Goal: Task Accomplishment & Management: Use online tool/utility

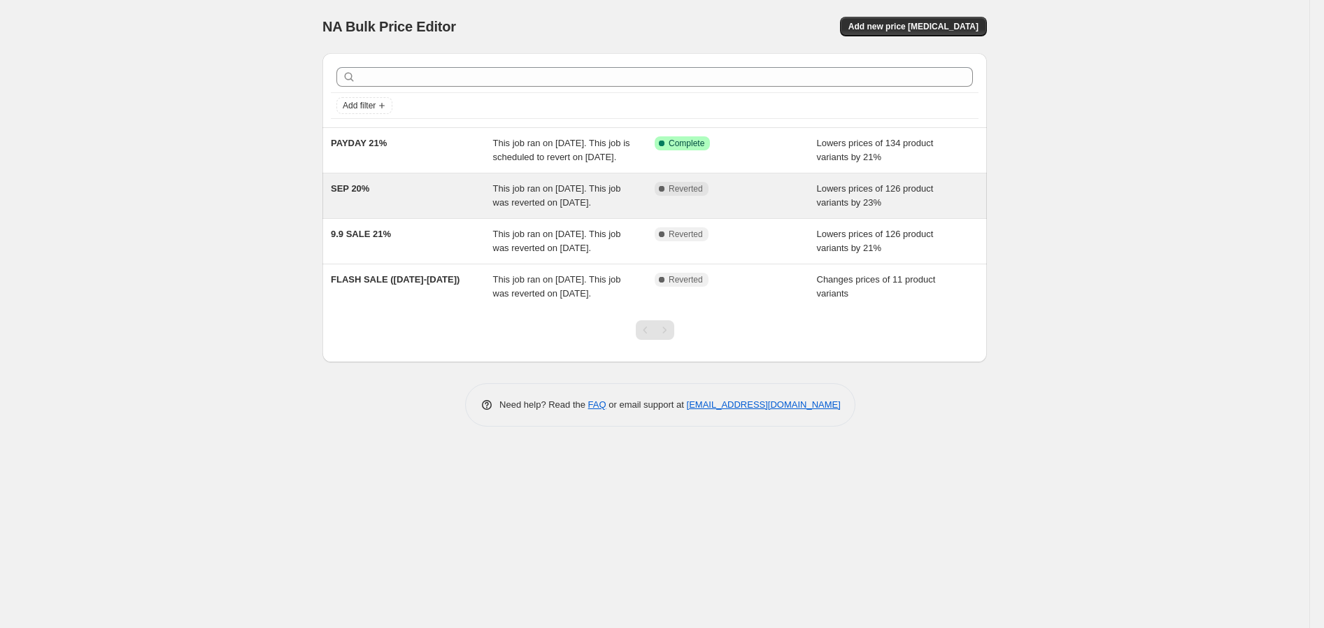
click at [528, 208] on span "This job ran on [DATE]. This job was reverted on [DATE]." at bounding box center [557, 195] width 128 height 24
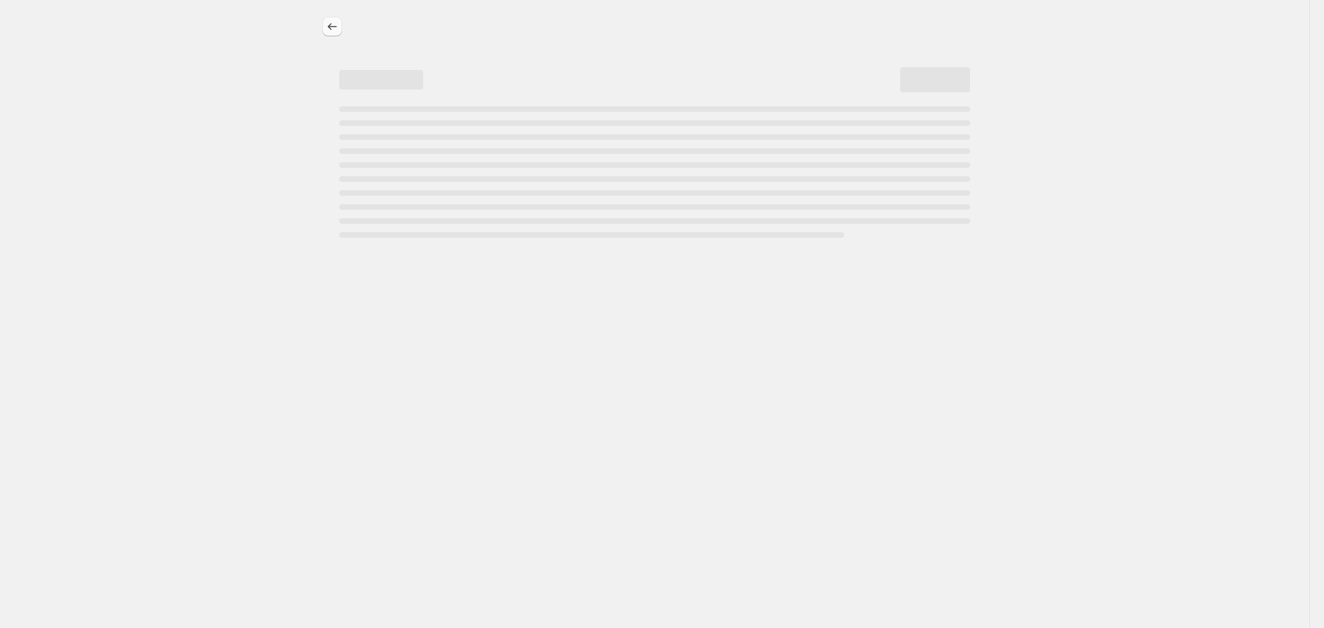
select select "percentage"
select select "no_change"
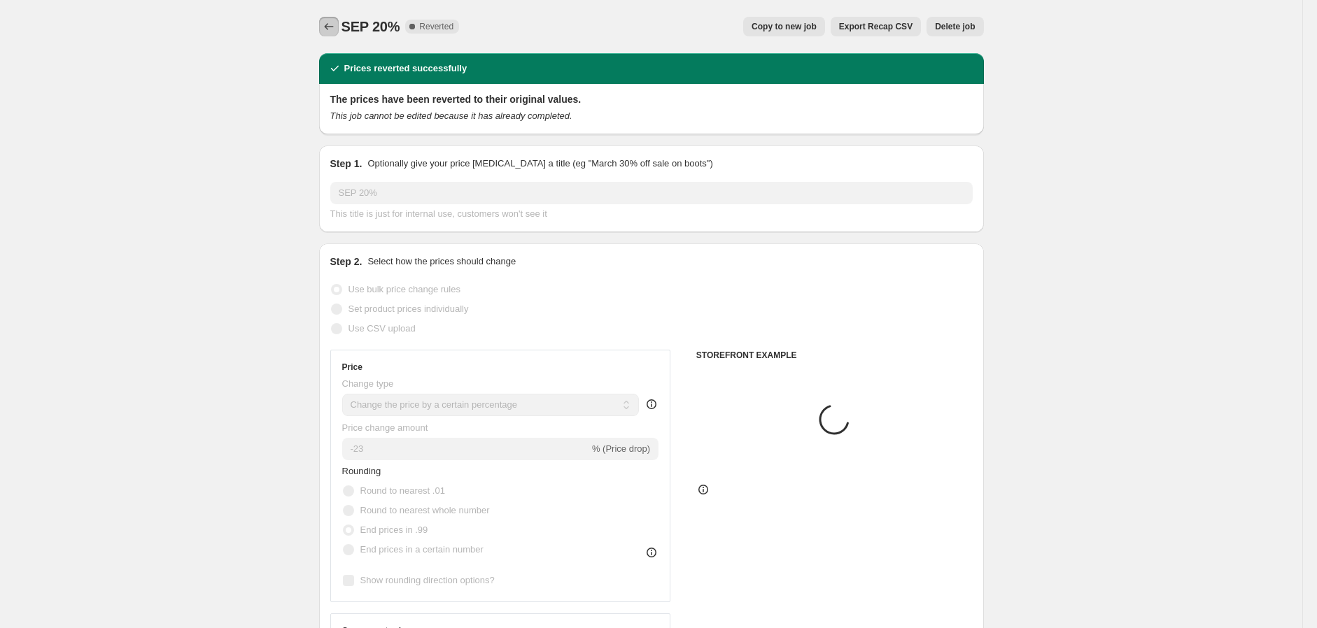
click at [336, 30] on icon "Price change jobs" at bounding box center [329, 27] width 14 height 14
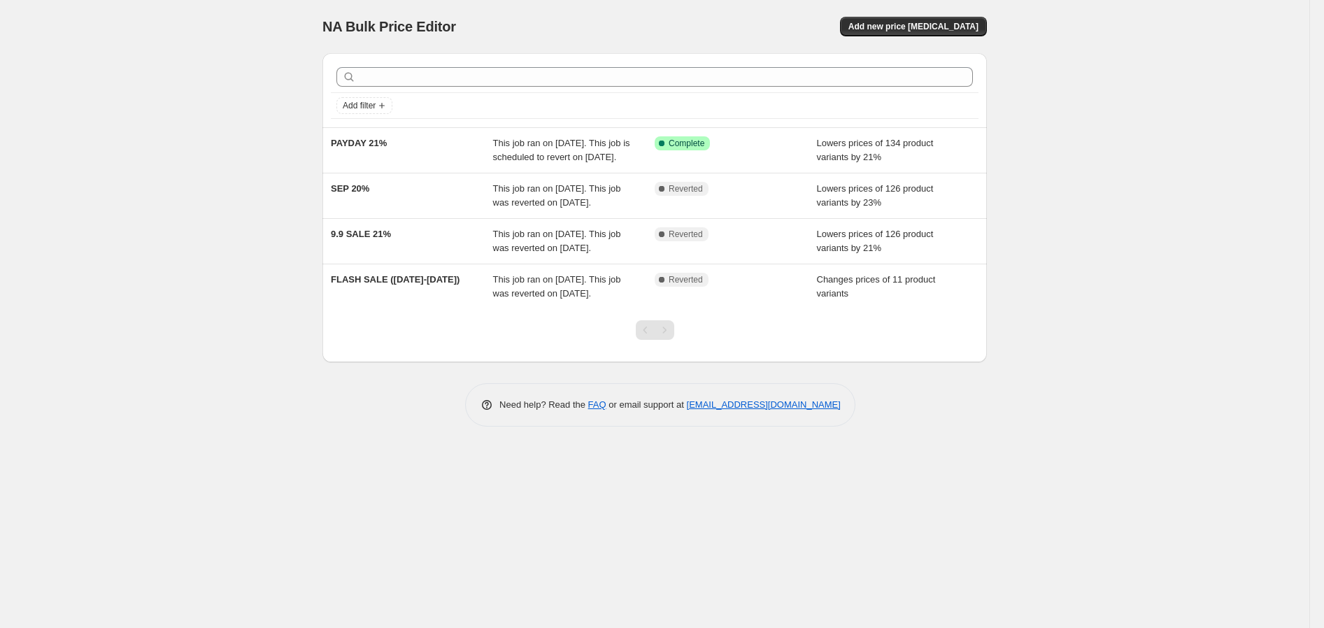
click at [495, 162] on span "This job ran on [DATE]. This job is scheduled to revert on [DATE]." at bounding box center [561, 150] width 137 height 24
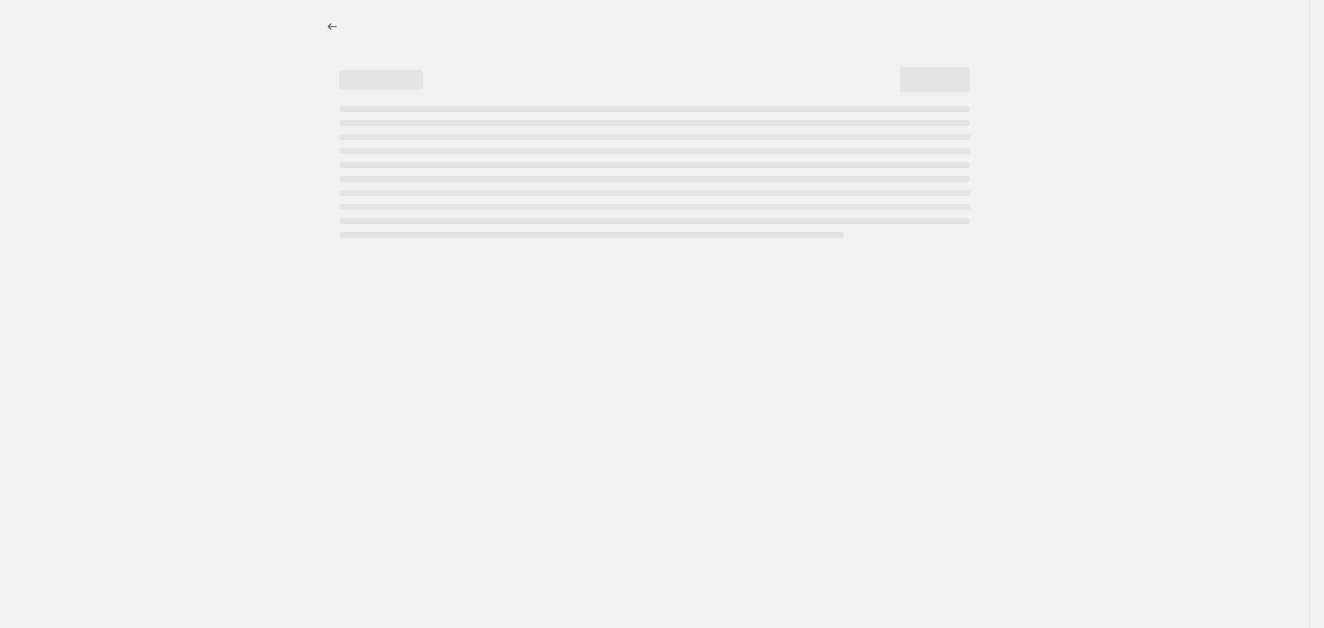
select select "percentage"
select select "no_change"
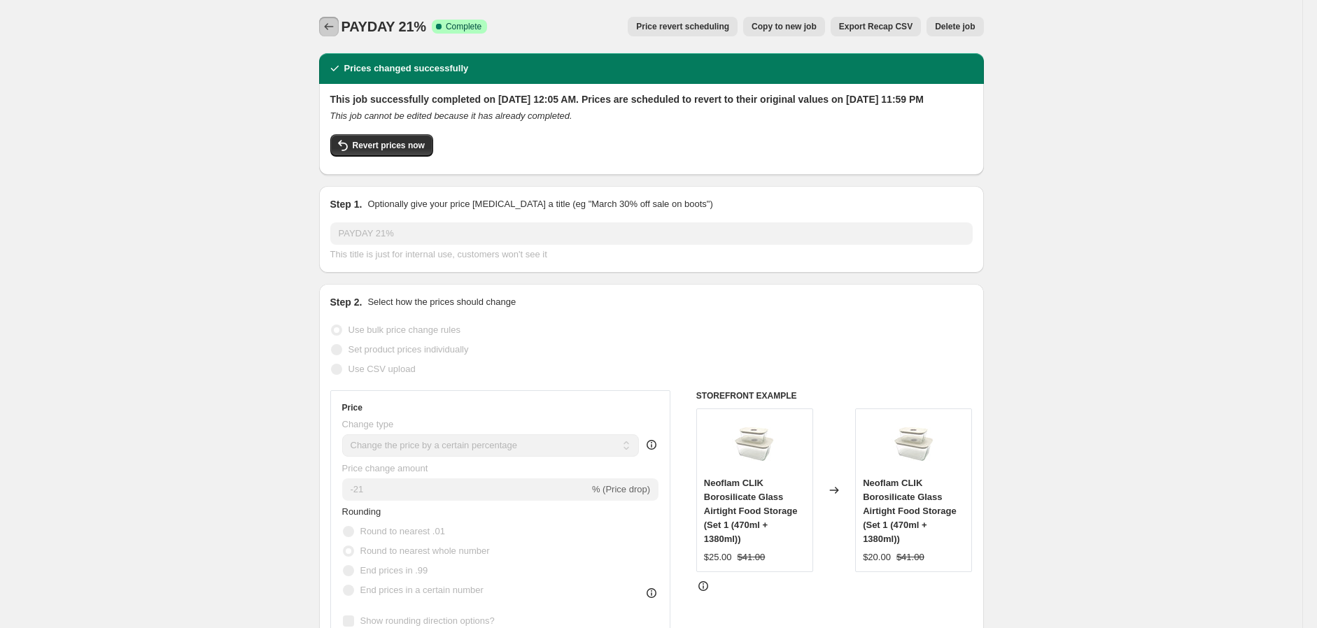
click at [334, 29] on icon "Price change jobs" at bounding box center [329, 27] width 14 height 14
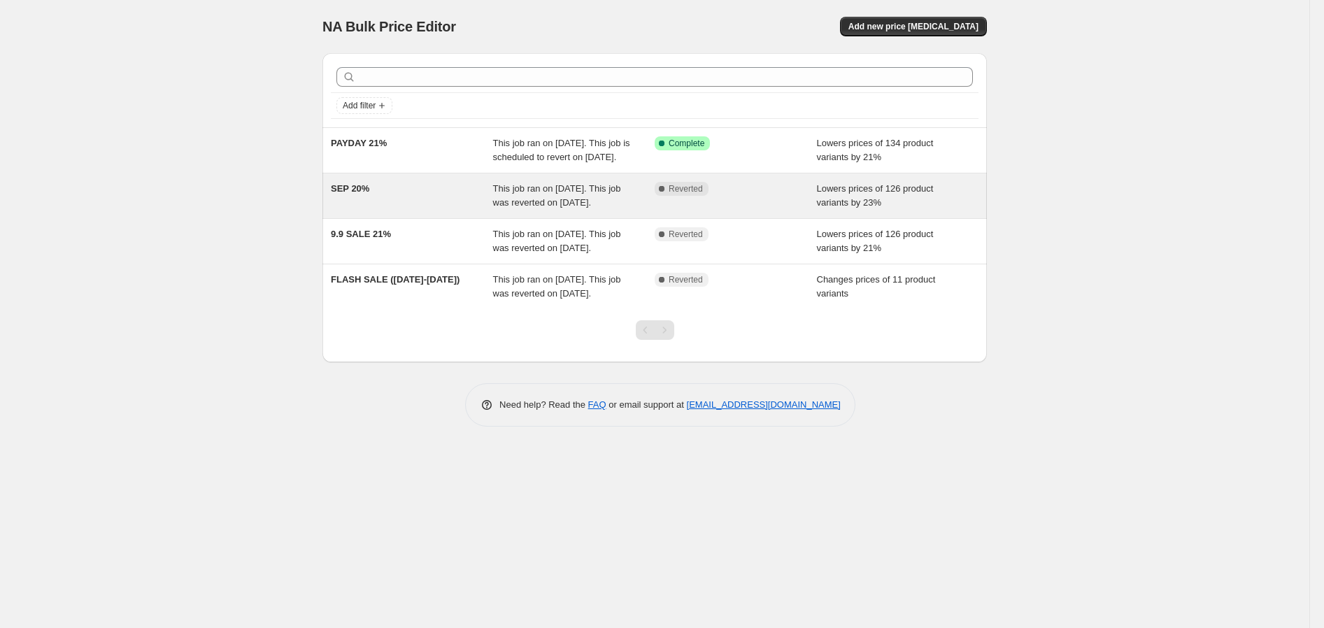
click at [644, 210] on div "This job ran on [DATE]. This job was reverted on [DATE]." at bounding box center [574, 196] width 162 height 28
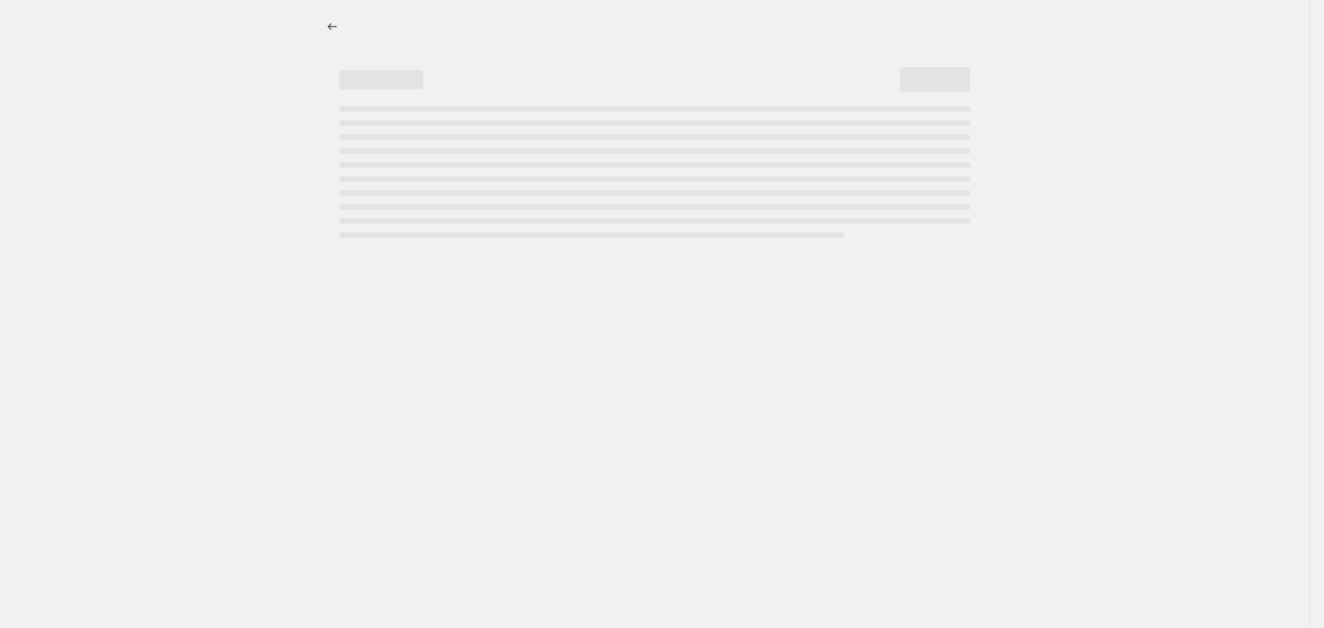
select select "percentage"
select select "no_change"
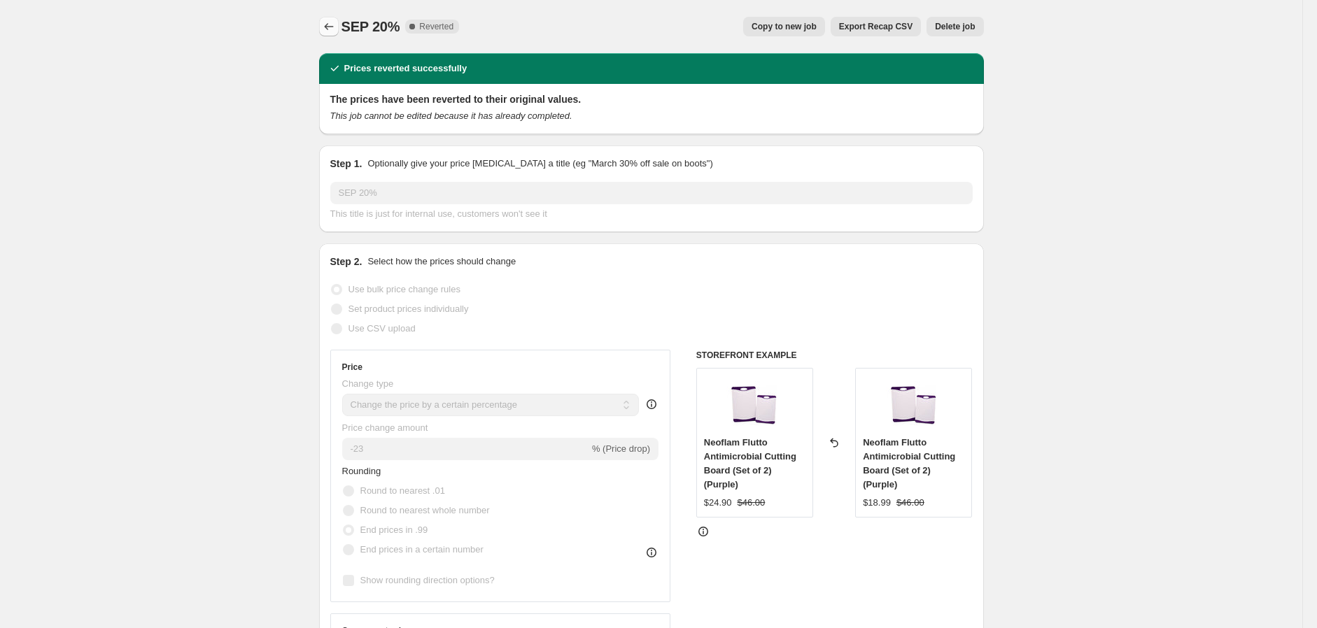
click at [339, 36] on div "SEP 20%. This page is ready SEP 20% Complete Reverted Copy to new job Export Re…" at bounding box center [651, 26] width 665 height 53
click at [339, 35] on button "Price change jobs" at bounding box center [329, 27] width 20 height 20
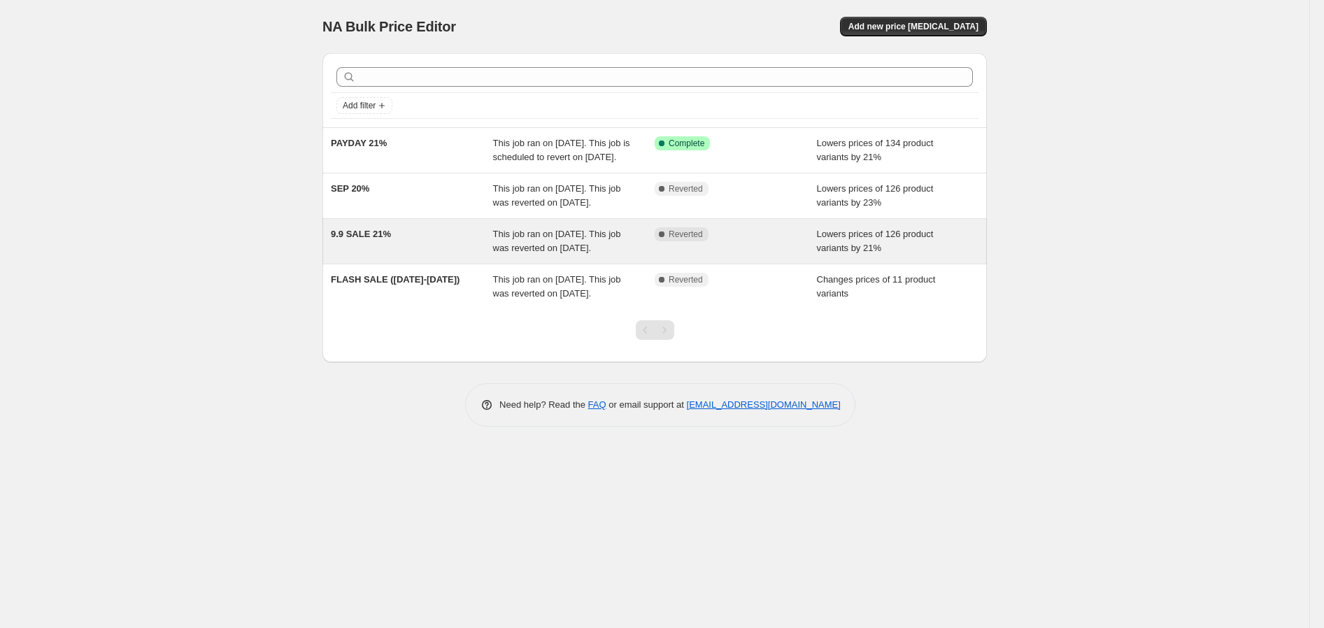
click at [406, 255] on div "9.9 SALE 21%" at bounding box center [412, 241] width 162 height 28
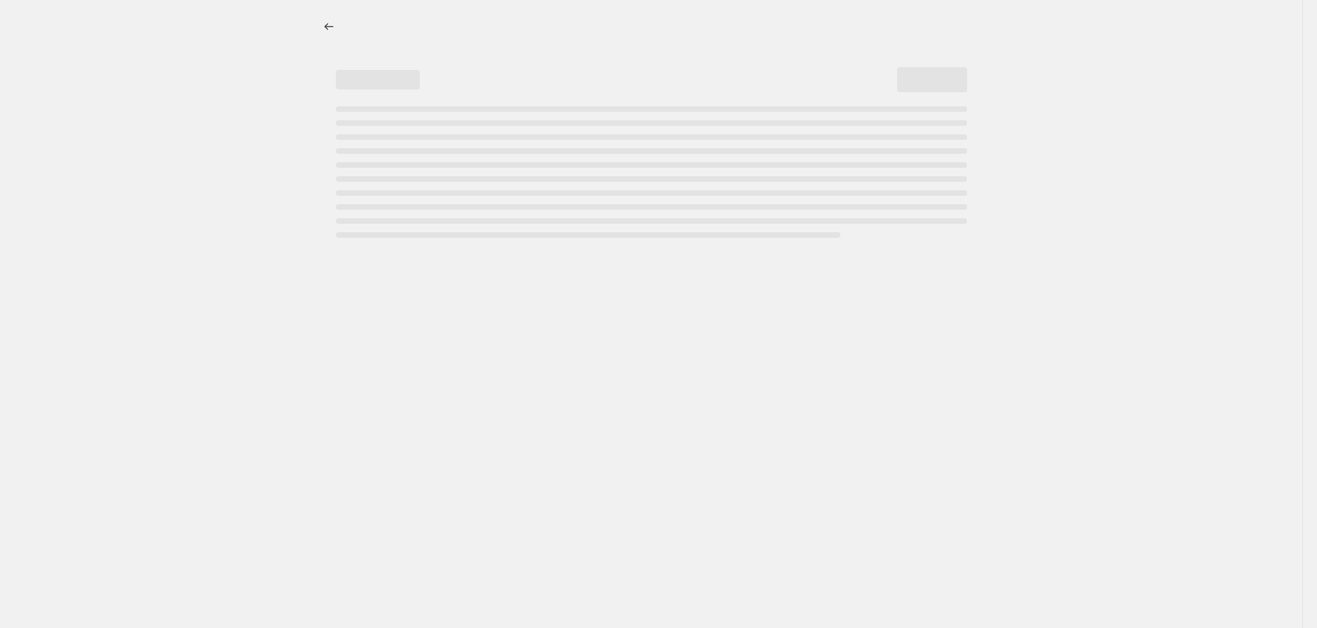
select select "percentage"
select select "no_change"
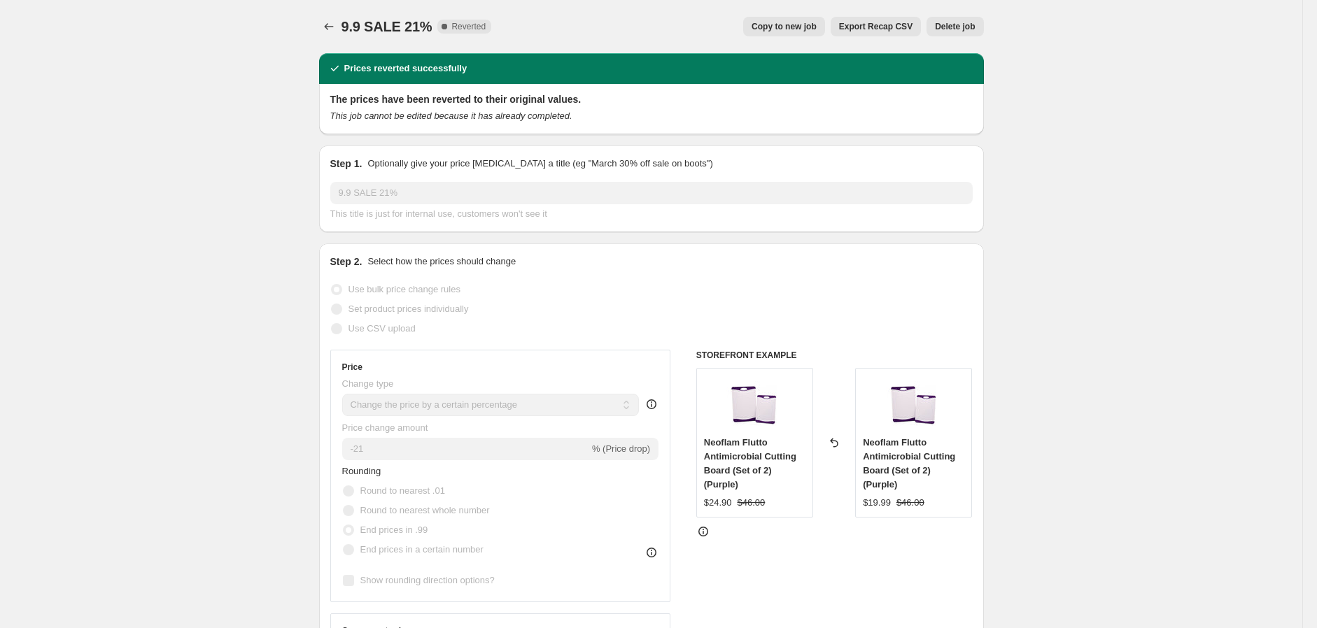
click at [975, 29] on span "Delete job" at bounding box center [955, 26] width 40 height 11
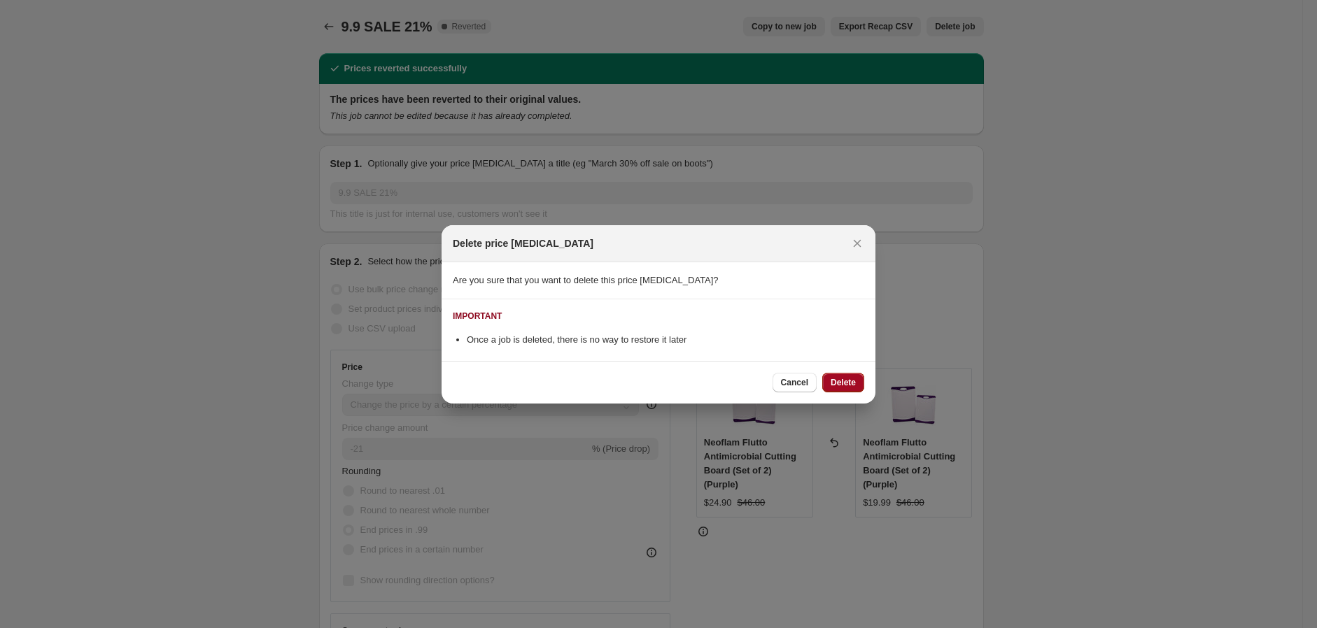
click at [838, 382] on span "Delete" at bounding box center [842, 382] width 25 height 11
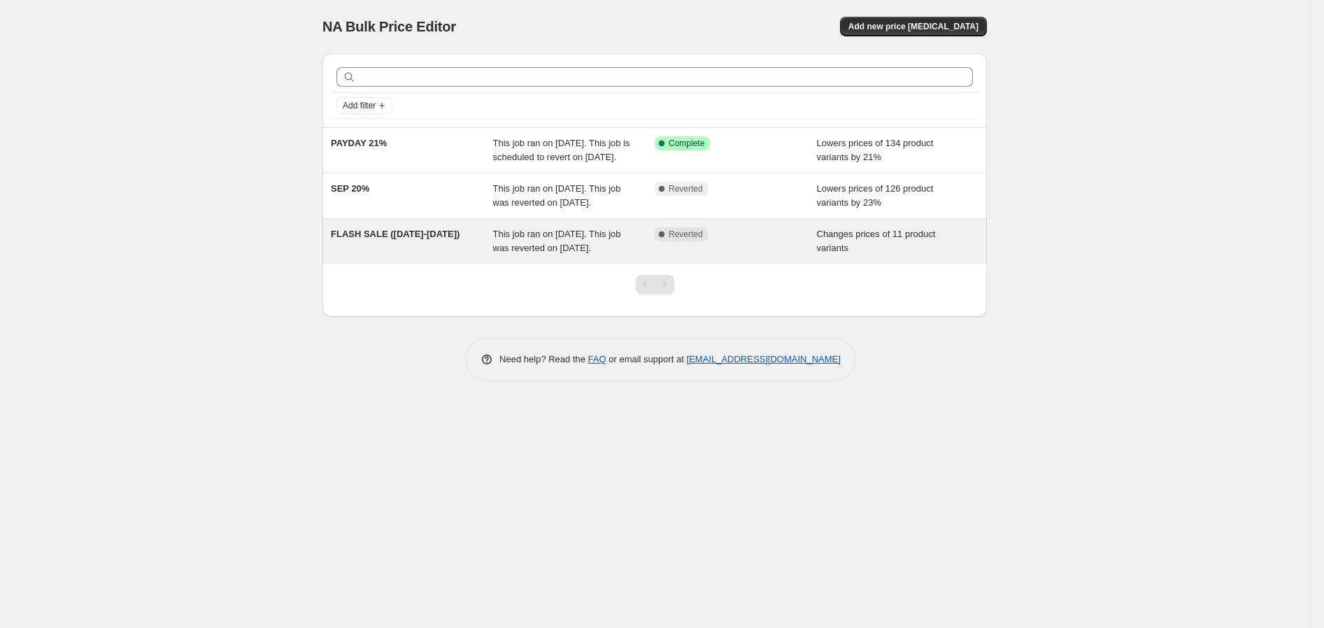
click at [395, 255] on div "FLASH SALE ([DATE]-[DATE])" at bounding box center [412, 241] width 162 height 28
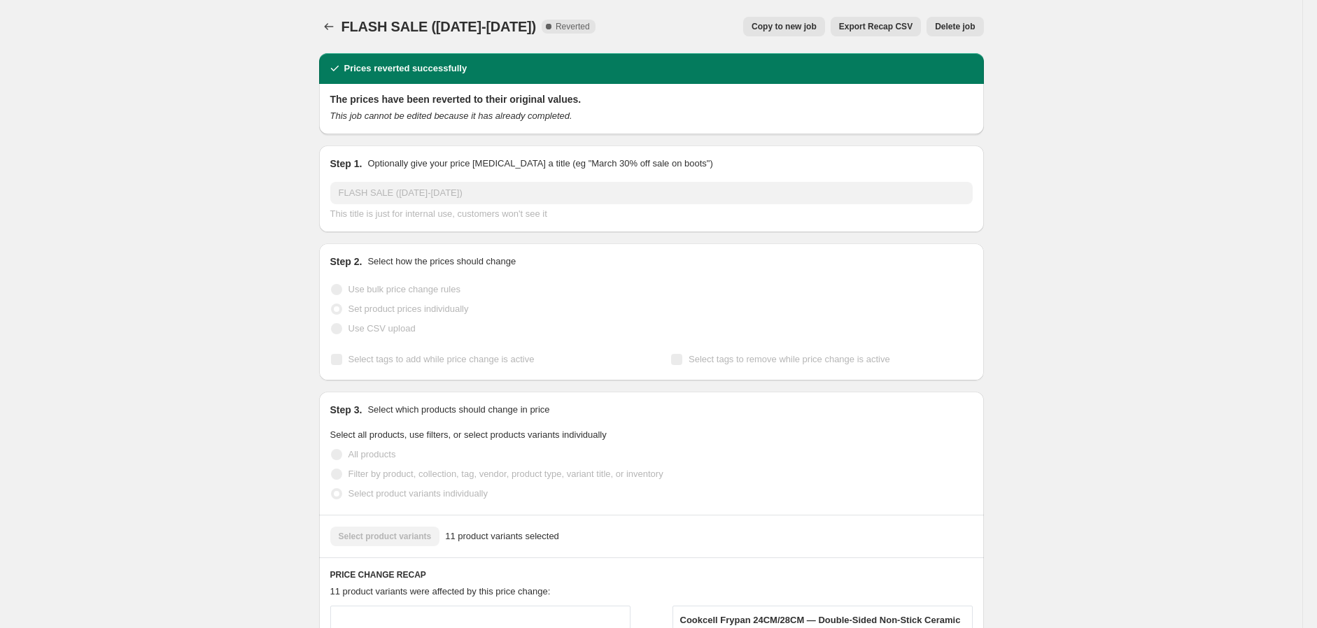
click at [793, 21] on span "Copy to new job" at bounding box center [783, 26] width 65 height 11
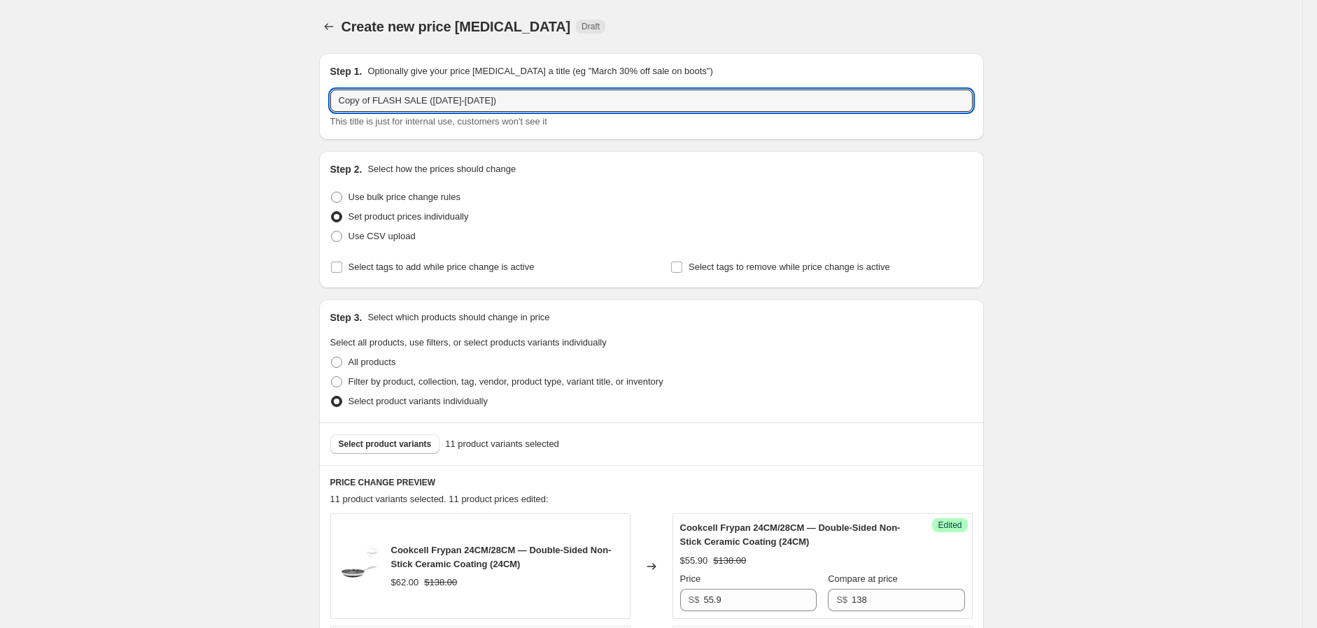
drag, startPoint x: 376, startPoint y: 102, endPoint x: 275, endPoint y: 119, distance: 102.1
drag, startPoint x: 397, startPoint y: 100, endPoint x: 406, endPoint y: 100, distance: 8.4
click at [406, 100] on input "FLASH SALE ([DATE]-[DATE])" at bounding box center [651, 101] width 642 height 22
drag, startPoint x: 418, startPoint y: 102, endPoint x: 410, endPoint y: 103, distance: 7.7
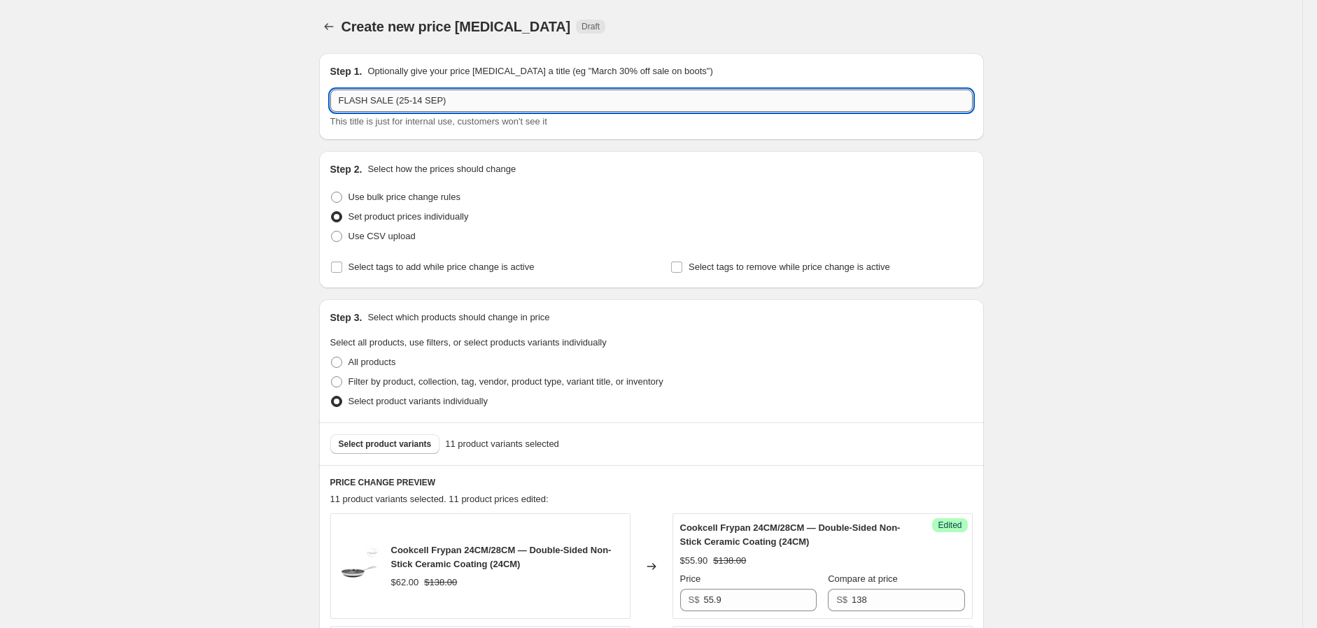
click at [410, 103] on input "FLASH SALE (25-14 SEP)" at bounding box center [651, 101] width 642 height 22
drag, startPoint x: 434, startPoint y: 101, endPoint x: 411, endPoint y: 101, distance: 23.1
click at [411, 101] on input "FLASH SALE ([DATE]-[DATE])" at bounding box center [651, 101] width 642 height 22
click at [409, 101] on input "FLASH SALE (25 - [DATE]))" at bounding box center [651, 101] width 642 height 22
click at [493, 105] on input "FLASH SALE ([DATE] - [DATE]))" at bounding box center [651, 101] width 642 height 22
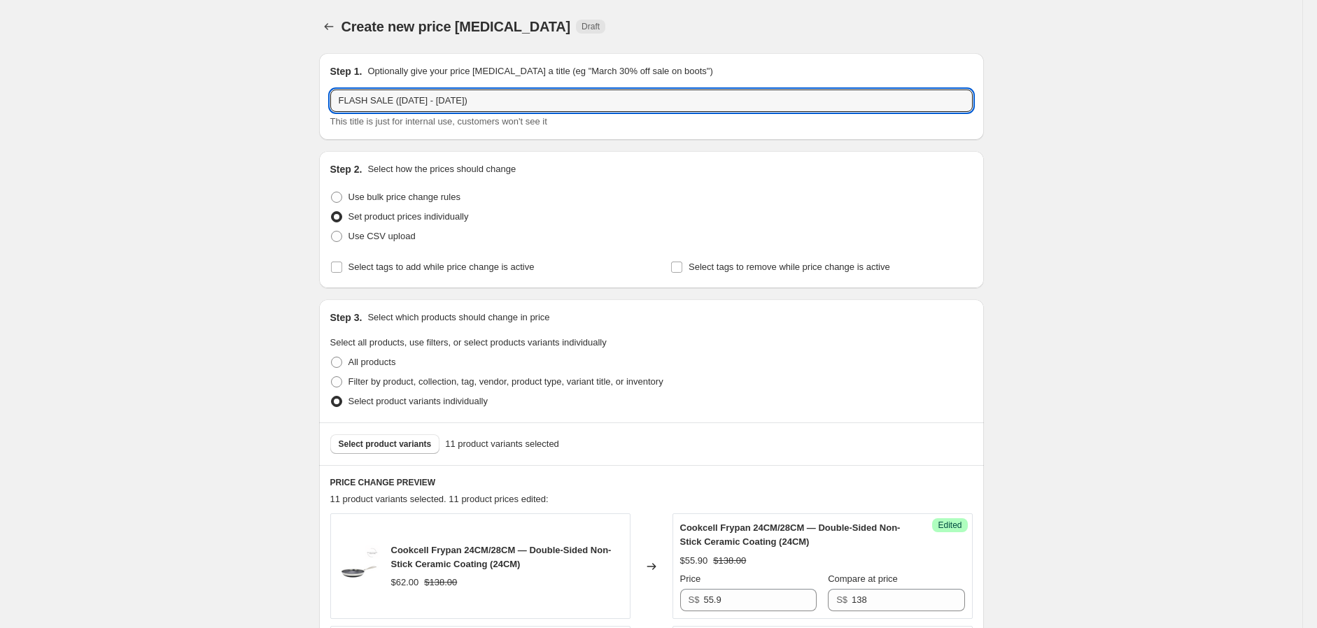
type input "FLASH SALE ([DATE] - [DATE])"
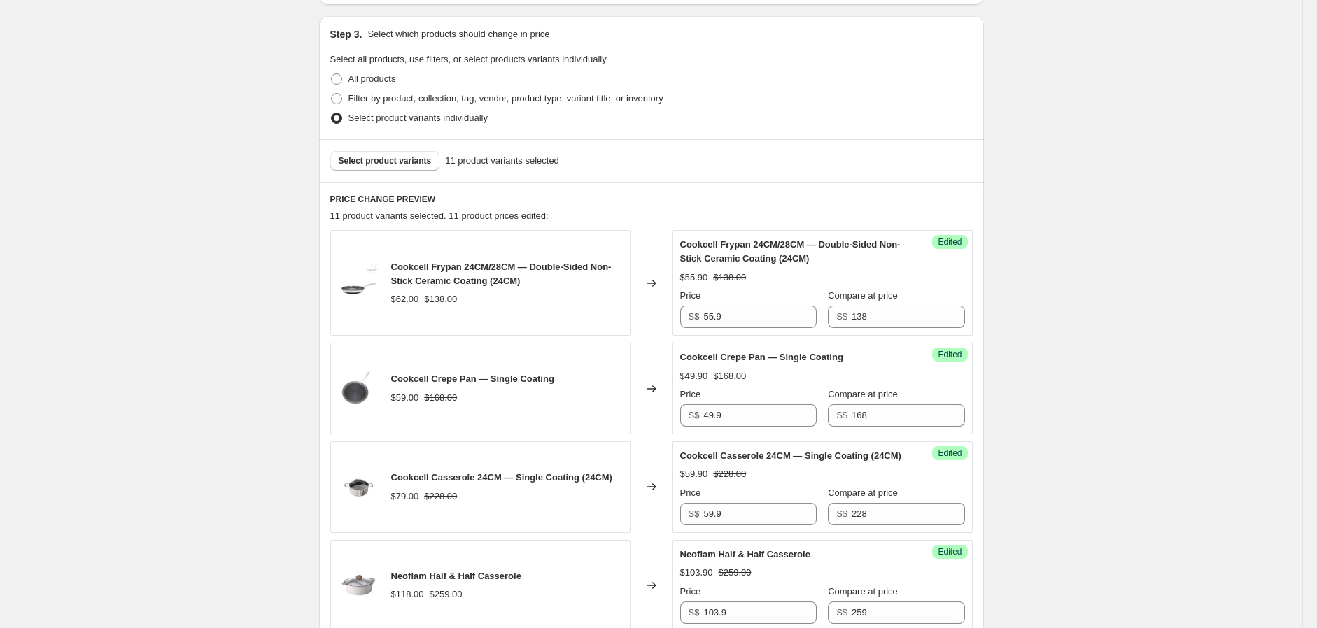
scroll to position [311, 0]
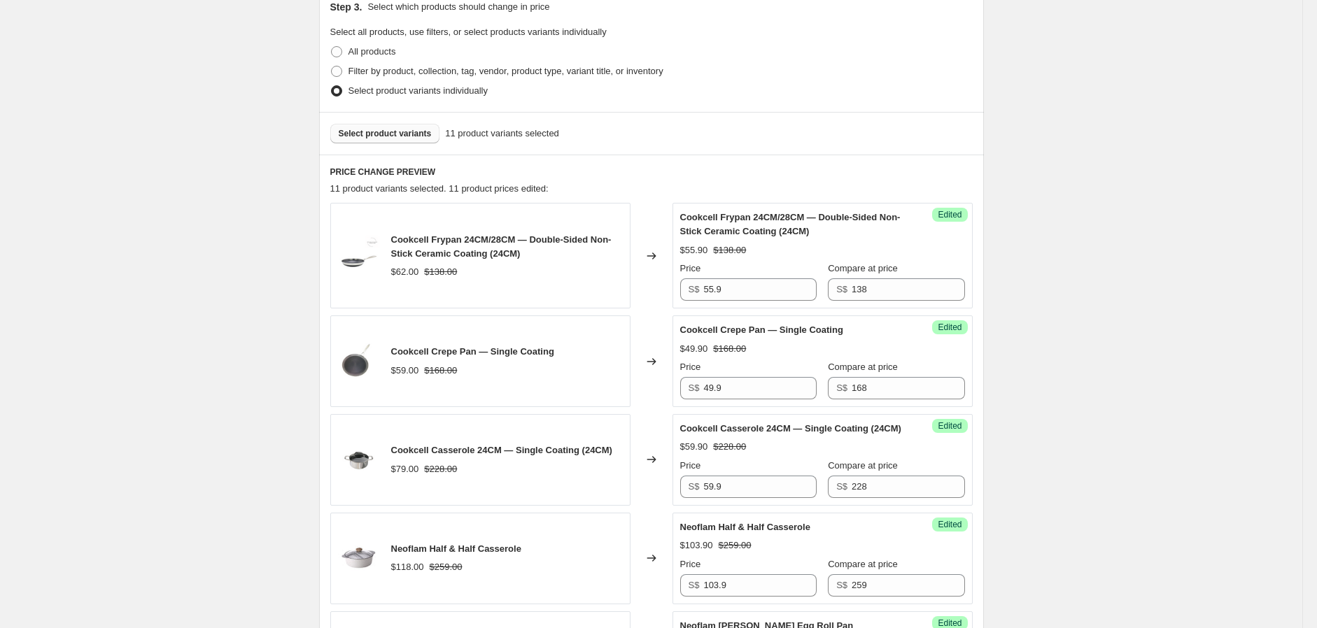
click at [373, 132] on span "Select product variants" at bounding box center [385, 133] width 93 height 11
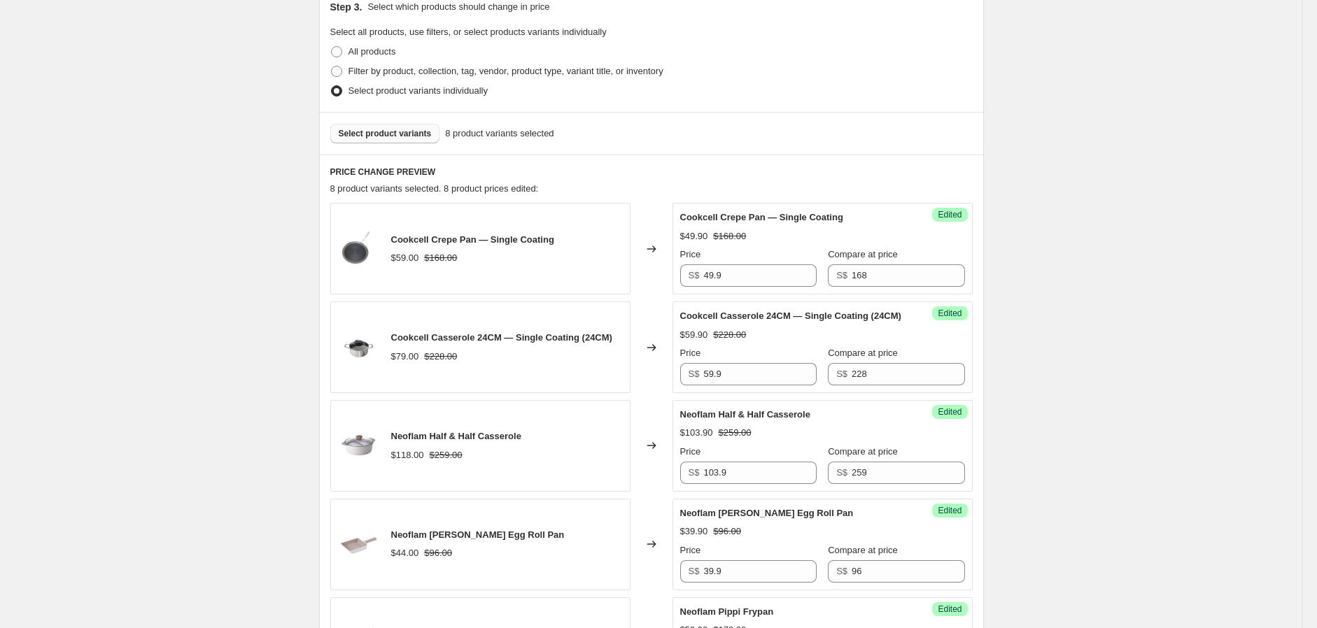
click at [416, 136] on span "Select product variants" at bounding box center [385, 133] width 93 height 11
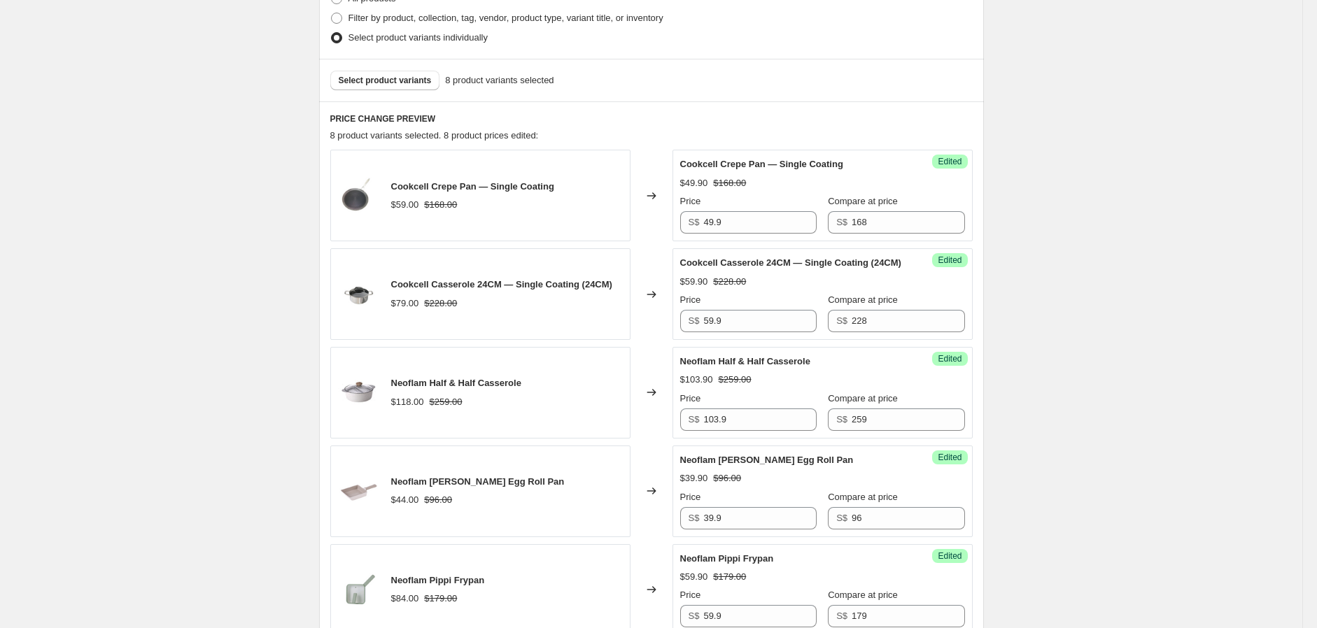
scroll to position [388, 0]
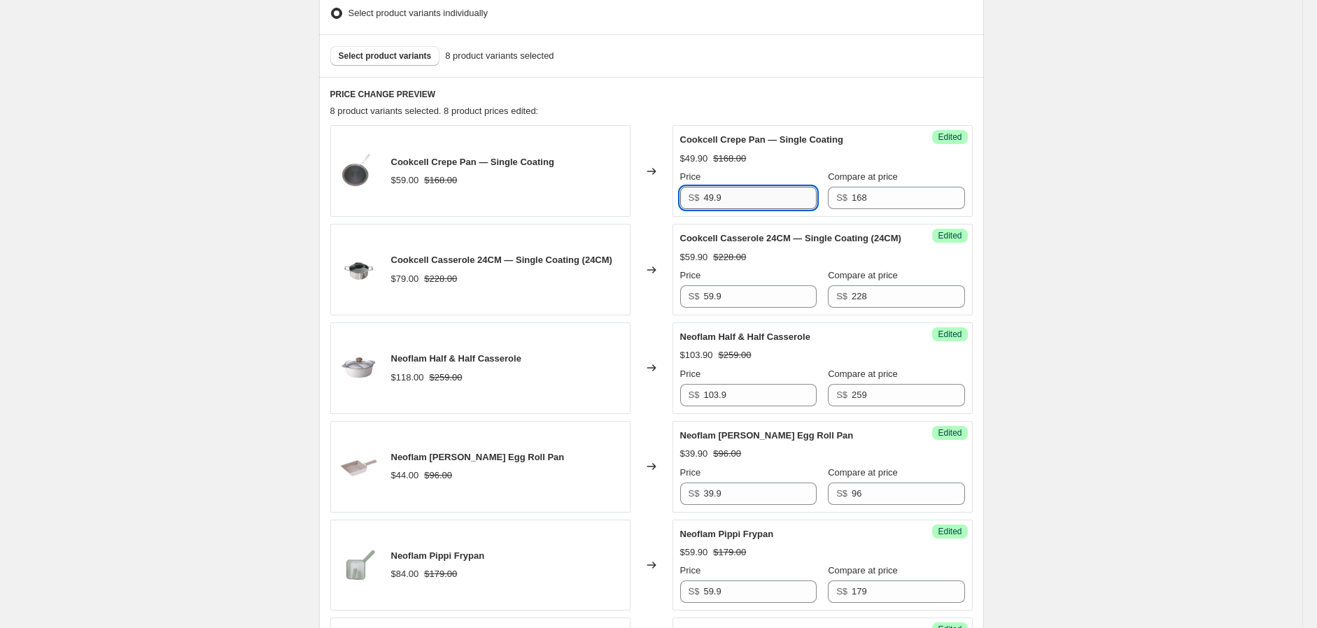
click at [735, 189] on input "49.9" at bounding box center [759, 198] width 113 height 22
type input "49.5"
click at [735, 308] on input "59.9" at bounding box center [759, 296] width 113 height 22
type input "59"
click at [736, 193] on input "49.5" at bounding box center [759, 198] width 113 height 22
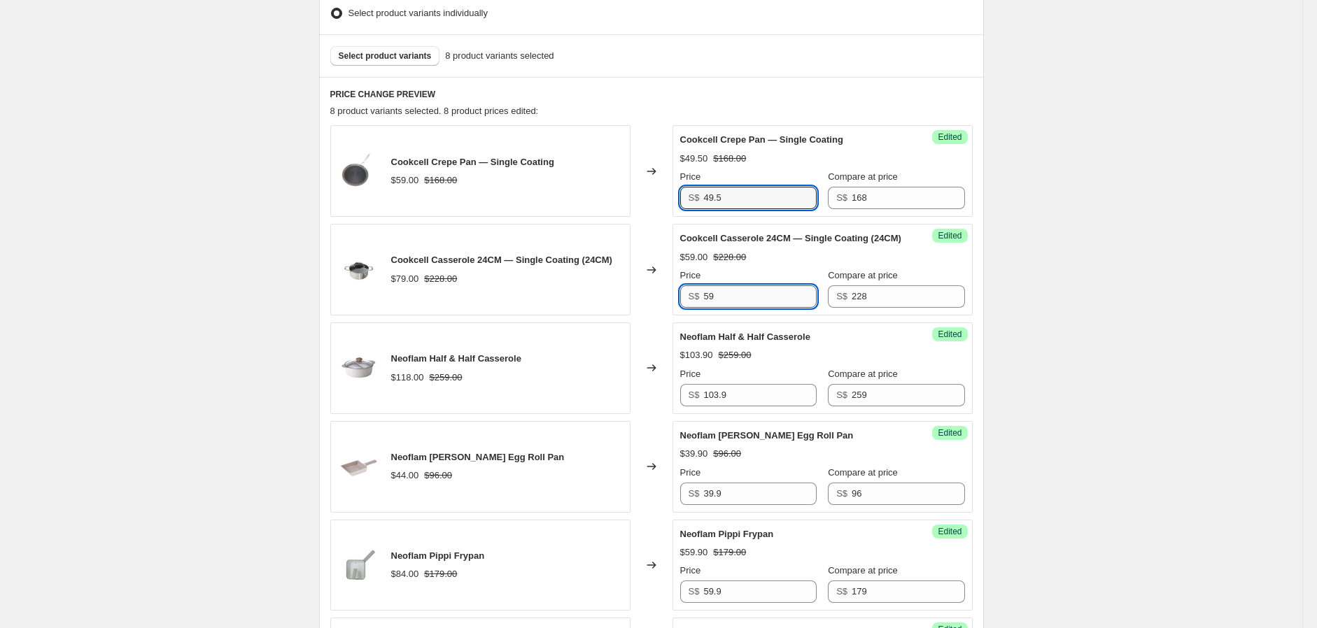
click at [731, 304] on input "59" at bounding box center [759, 296] width 113 height 22
click at [733, 197] on input "49.5" at bounding box center [759, 198] width 113 height 22
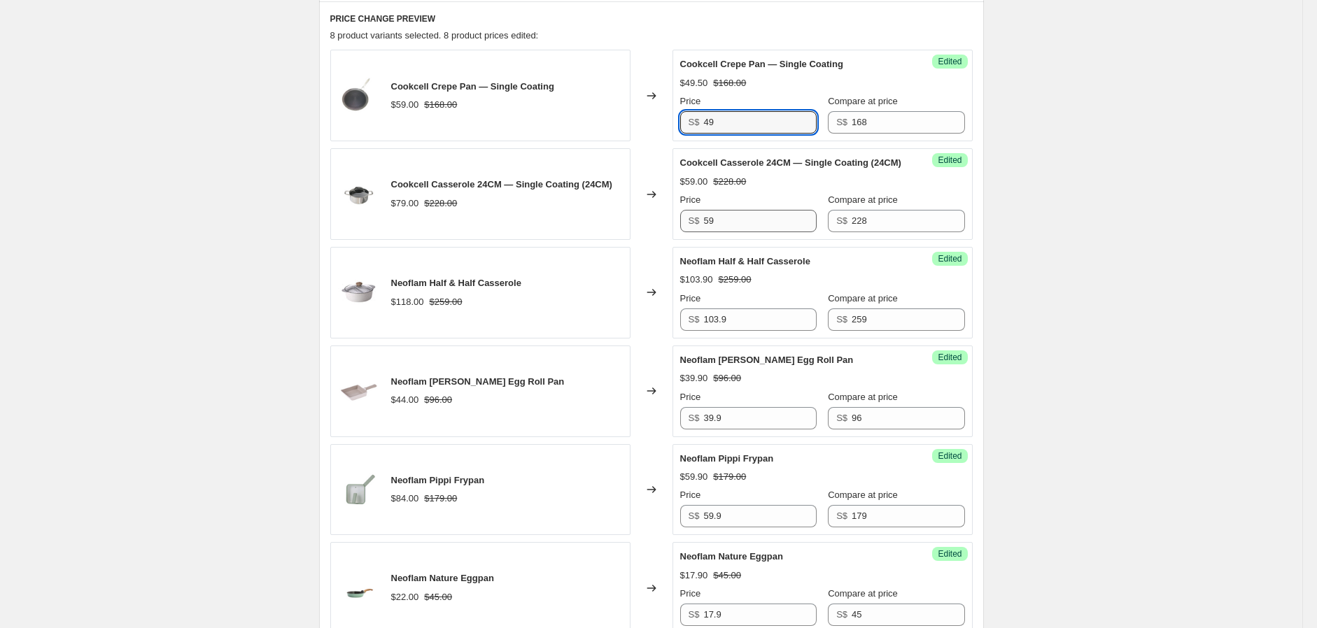
scroll to position [466, 0]
type input "49"
click at [744, 329] on input "103.9" at bounding box center [759, 317] width 113 height 22
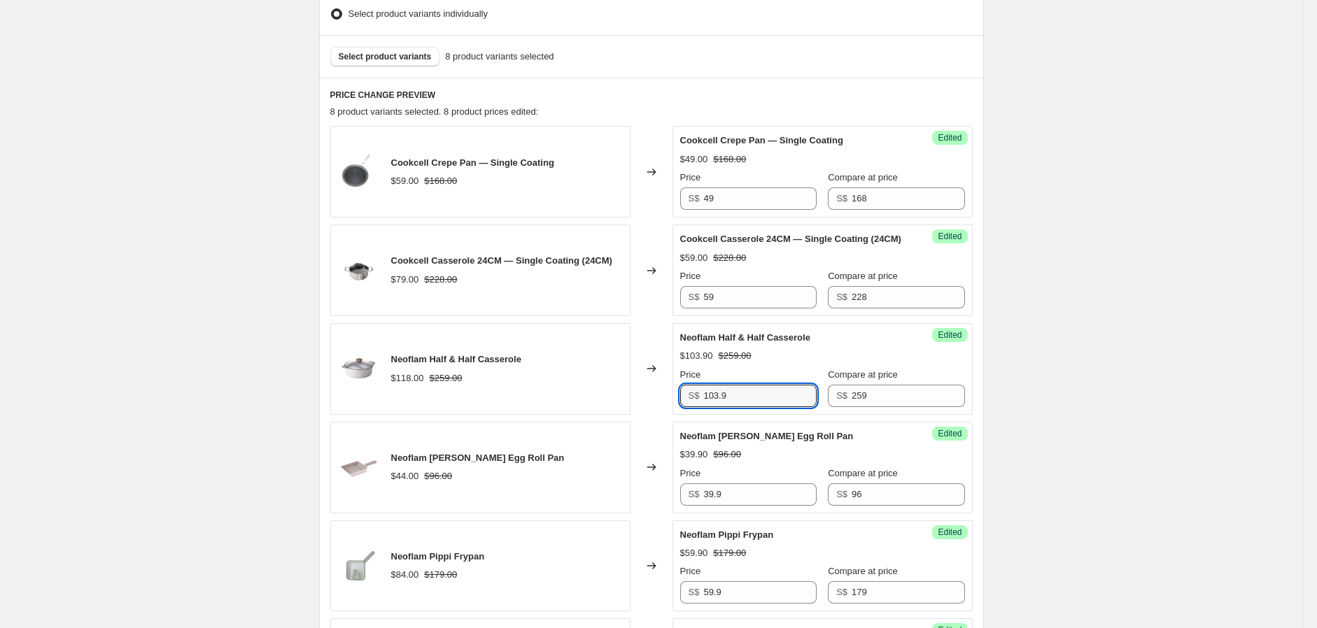
scroll to position [155, 0]
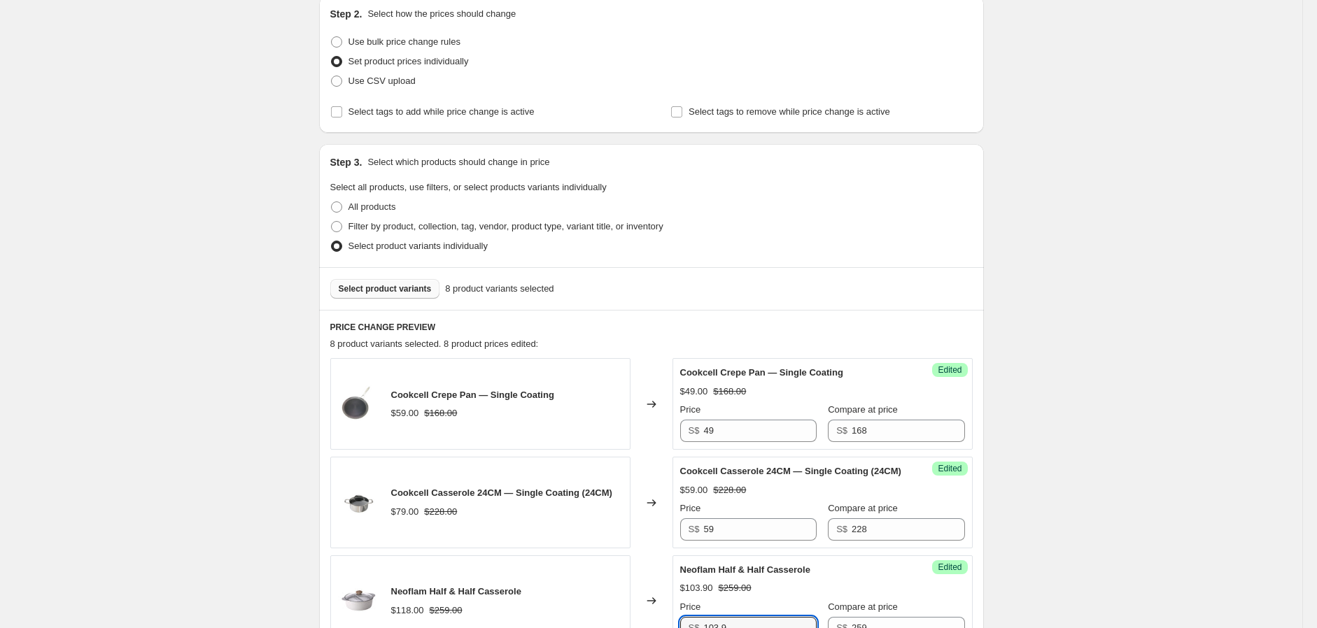
click at [400, 288] on span "Select product variants" at bounding box center [385, 288] width 93 height 11
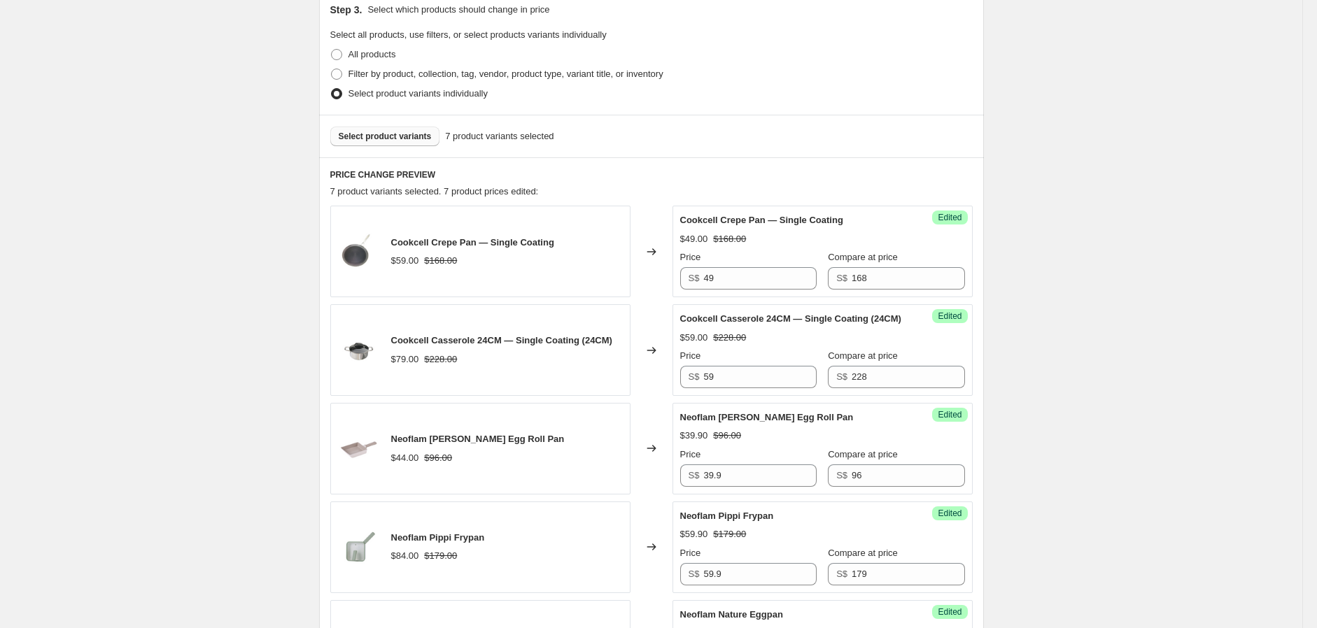
scroll to position [388, 0]
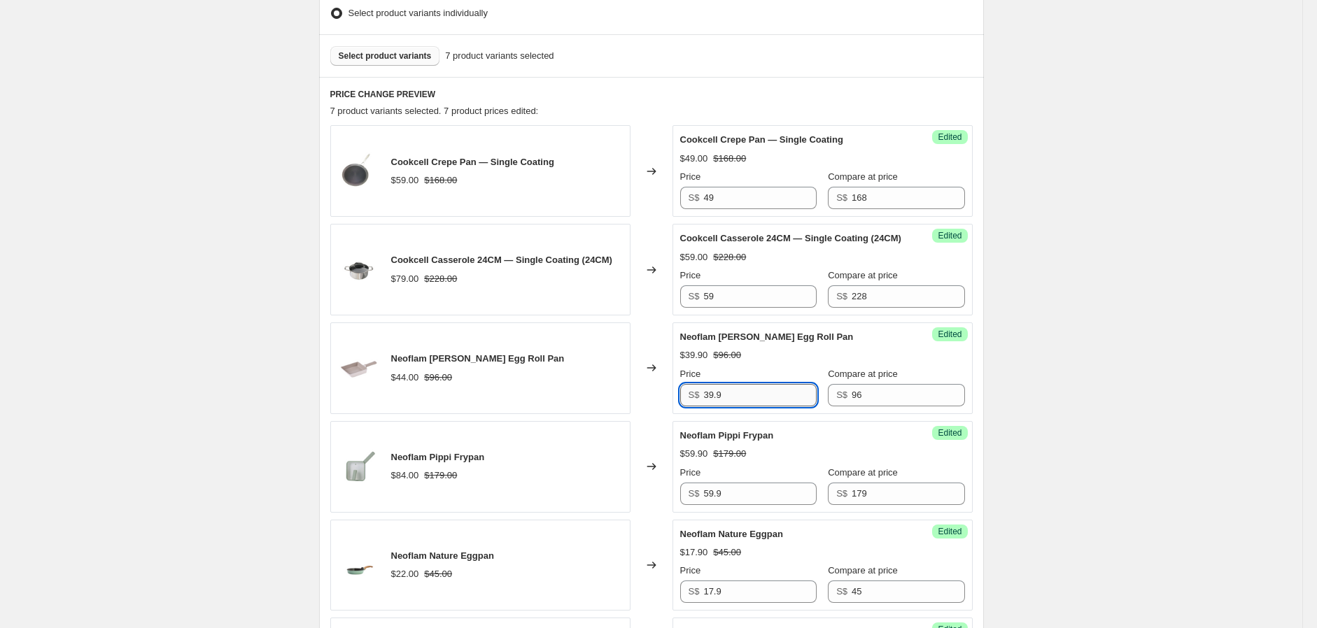
click at [747, 407] on input "39.9" at bounding box center [759, 395] width 113 height 22
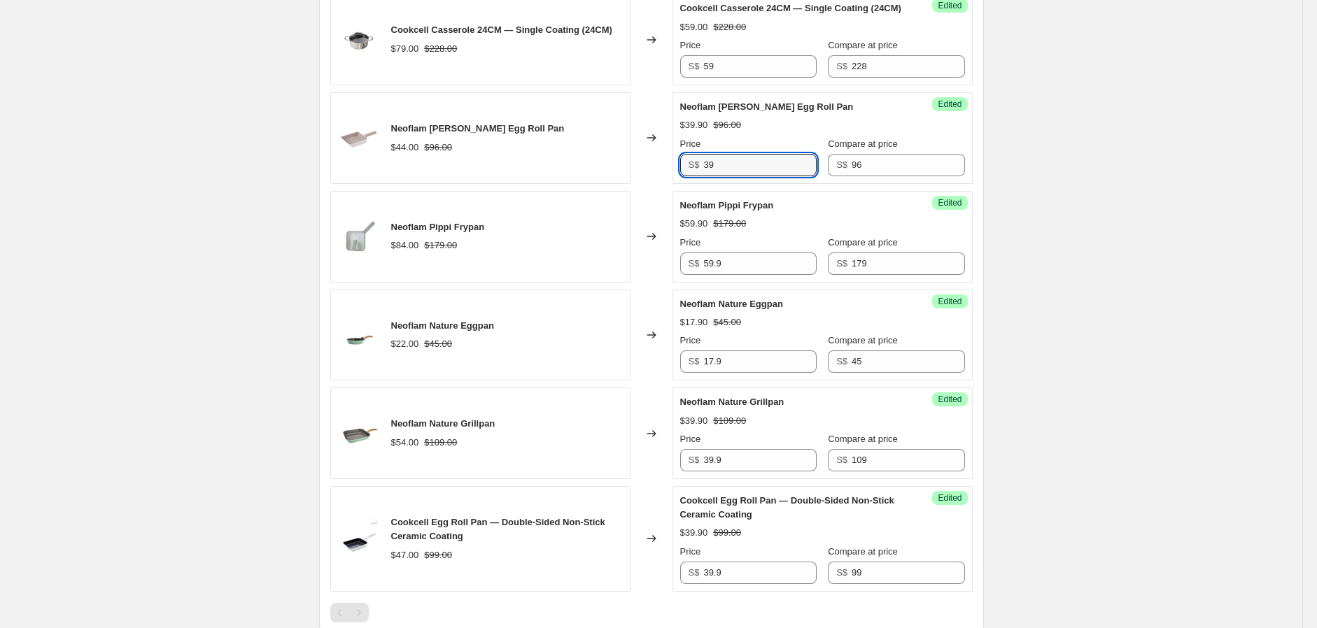
scroll to position [621, 0]
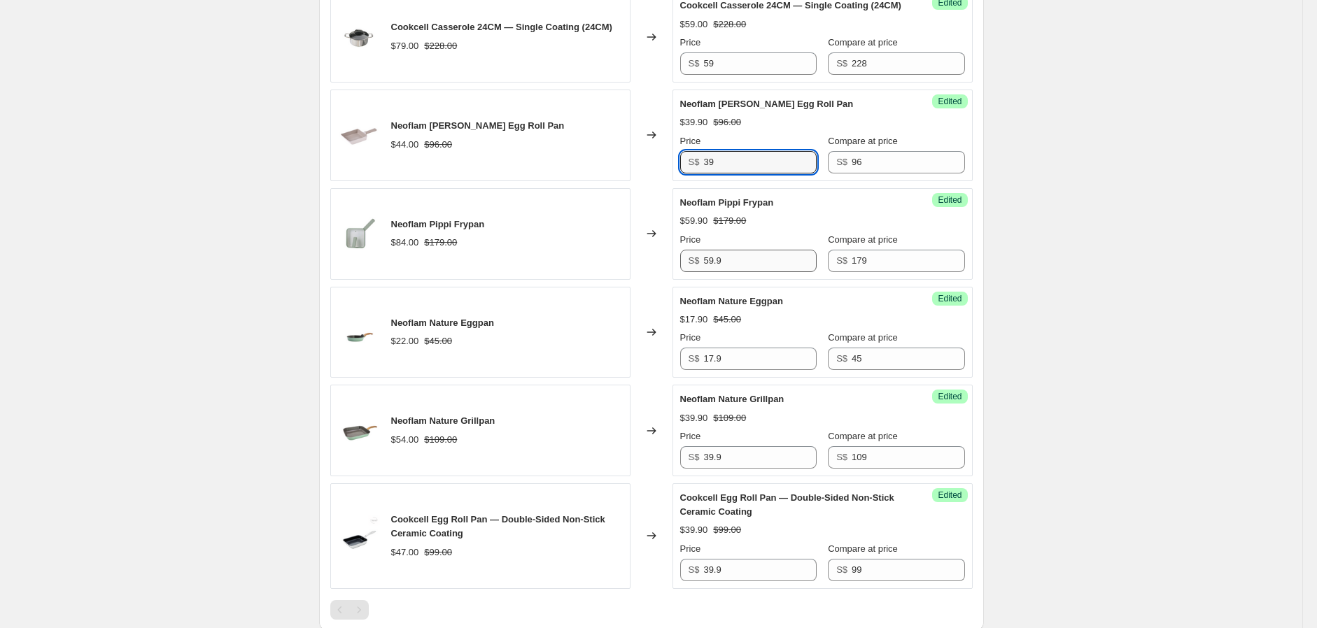
type input "39"
click at [742, 266] on input "59.9" at bounding box center [759, 261] width 113 height 22
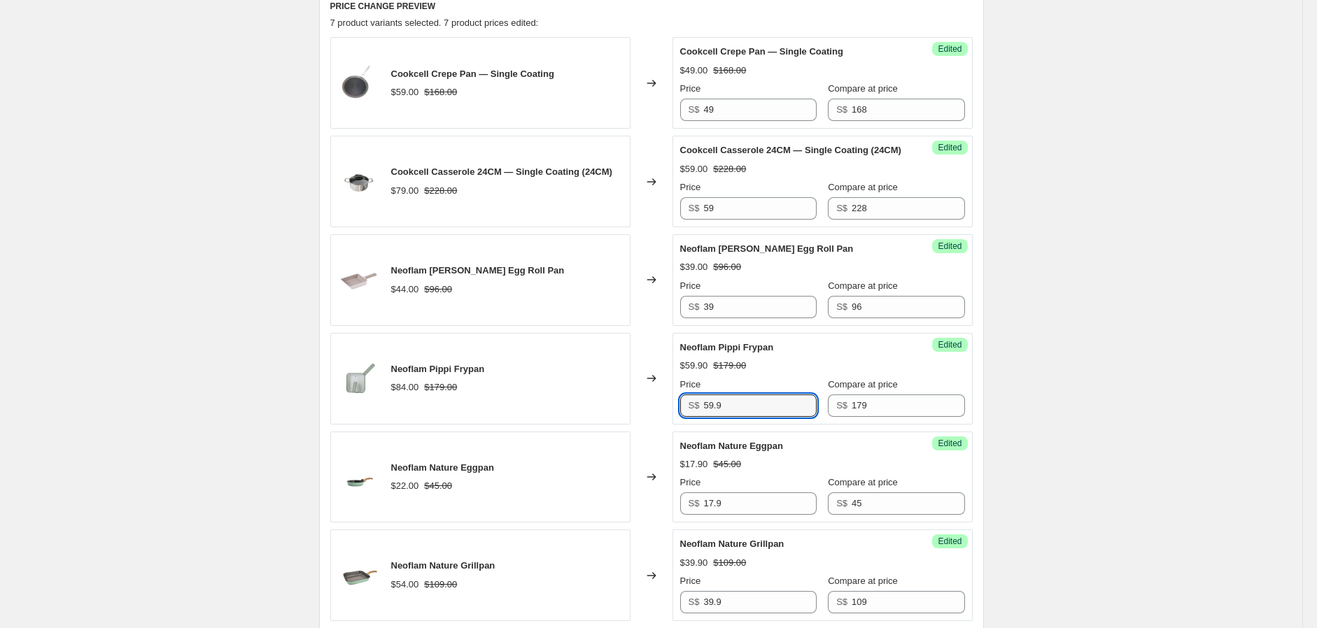
scroll to position [466, 0]
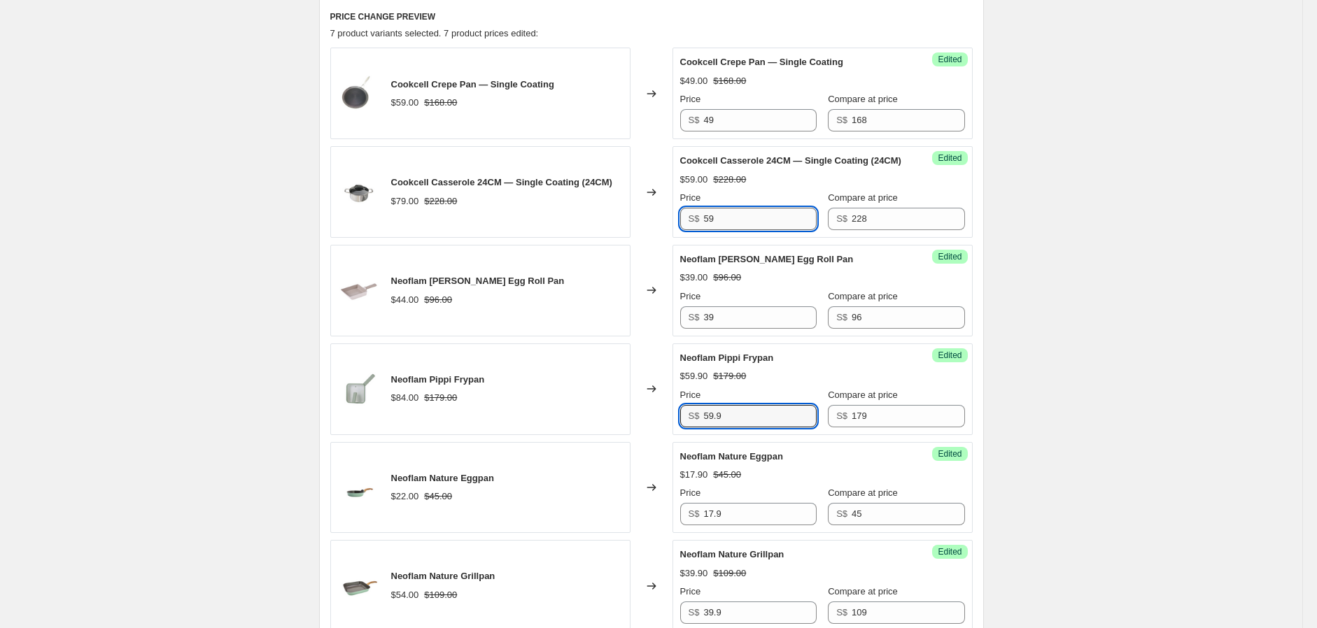
click at [739, 226] on input "59" at bounding box center [759, 219] width 113 height 22
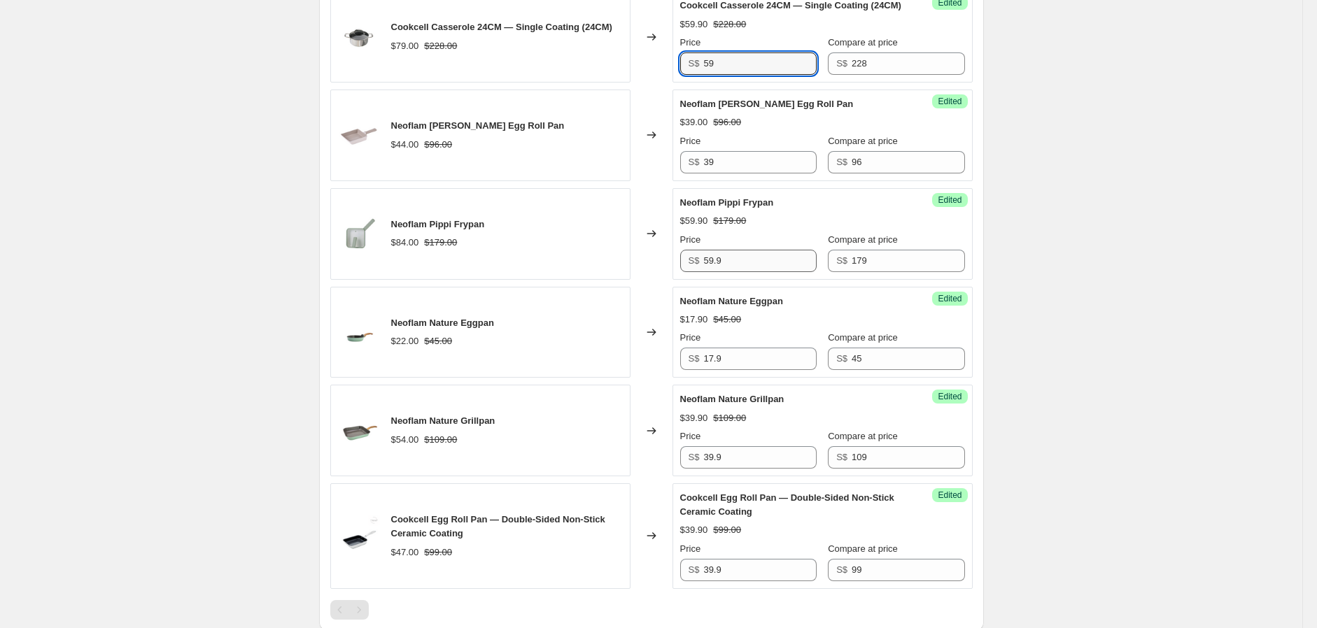
type input "59"
click at [726, 272] on input "59.9" at bounding box center [759, 261] width 113 height 22
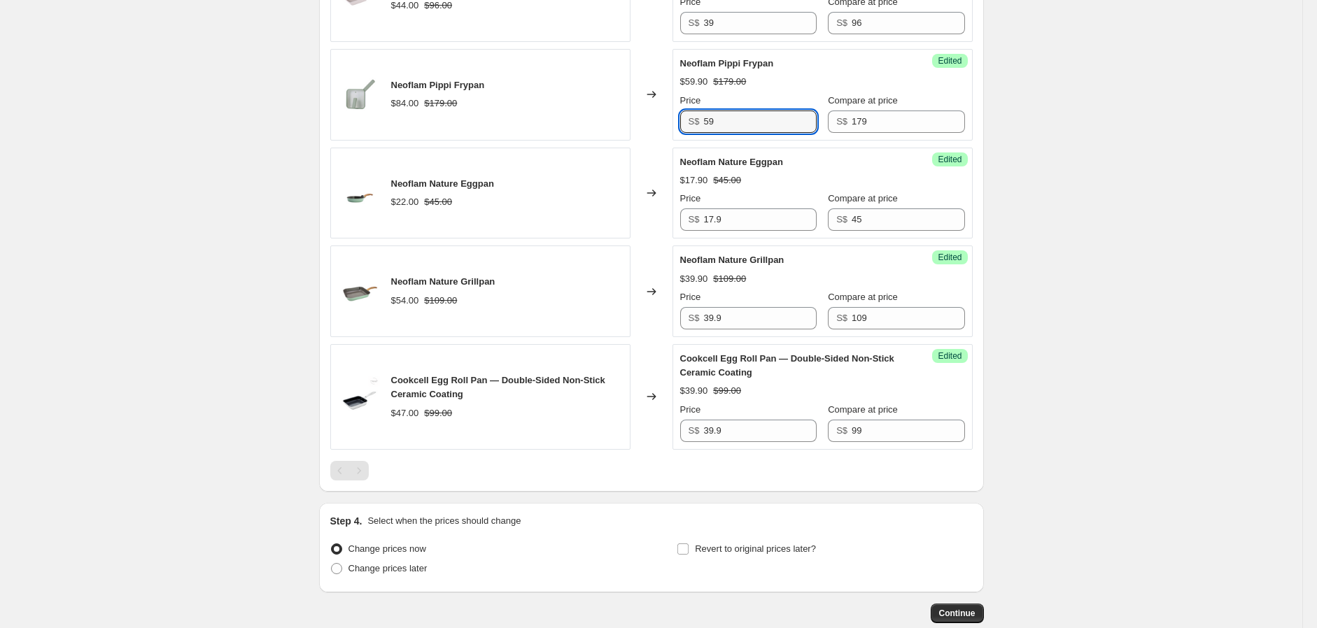
scroll to position [777, 0]
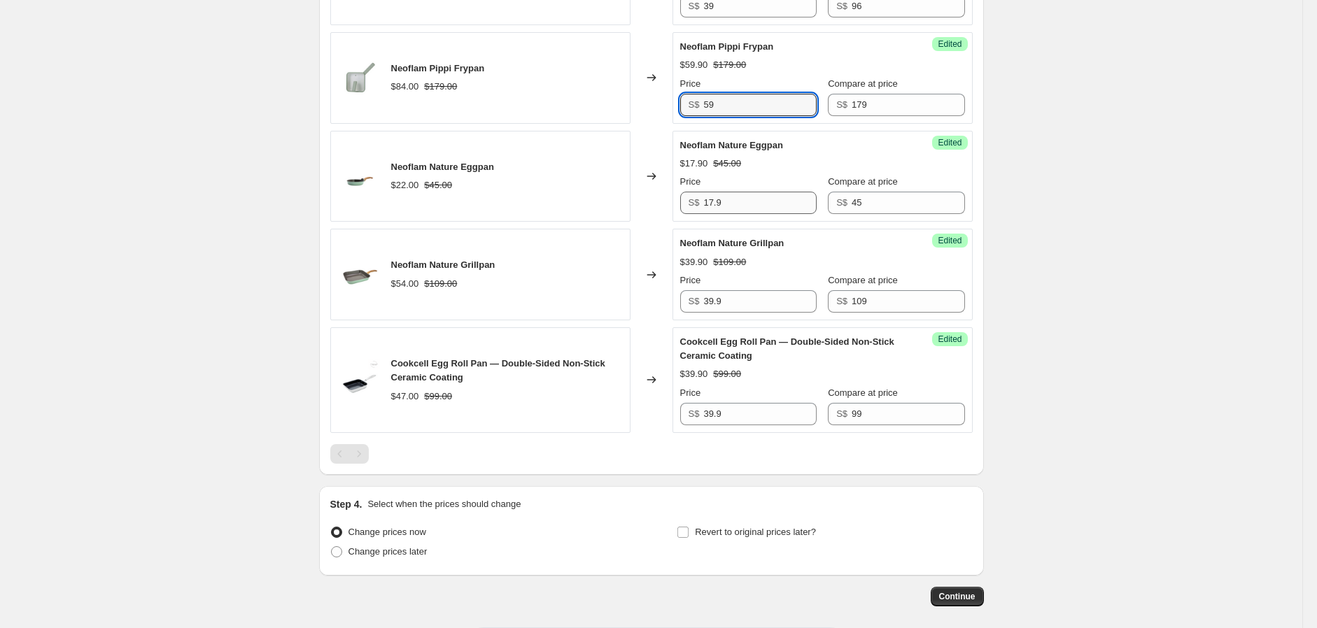
type input "59"
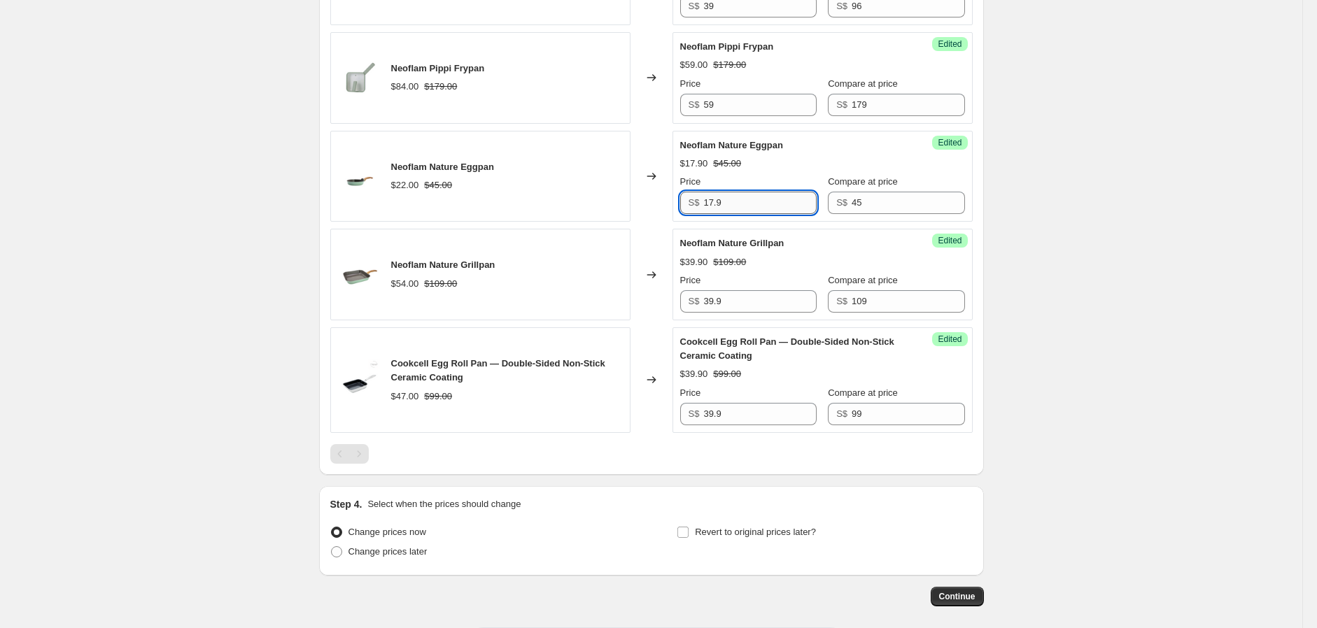
click at [735, 206] on input "17.9" at bounding box center [759, 203] width 113 height 22
type input "17"
click at [756, 313] on input "39.9" at bounding box center [759, 301] width 113 height 22
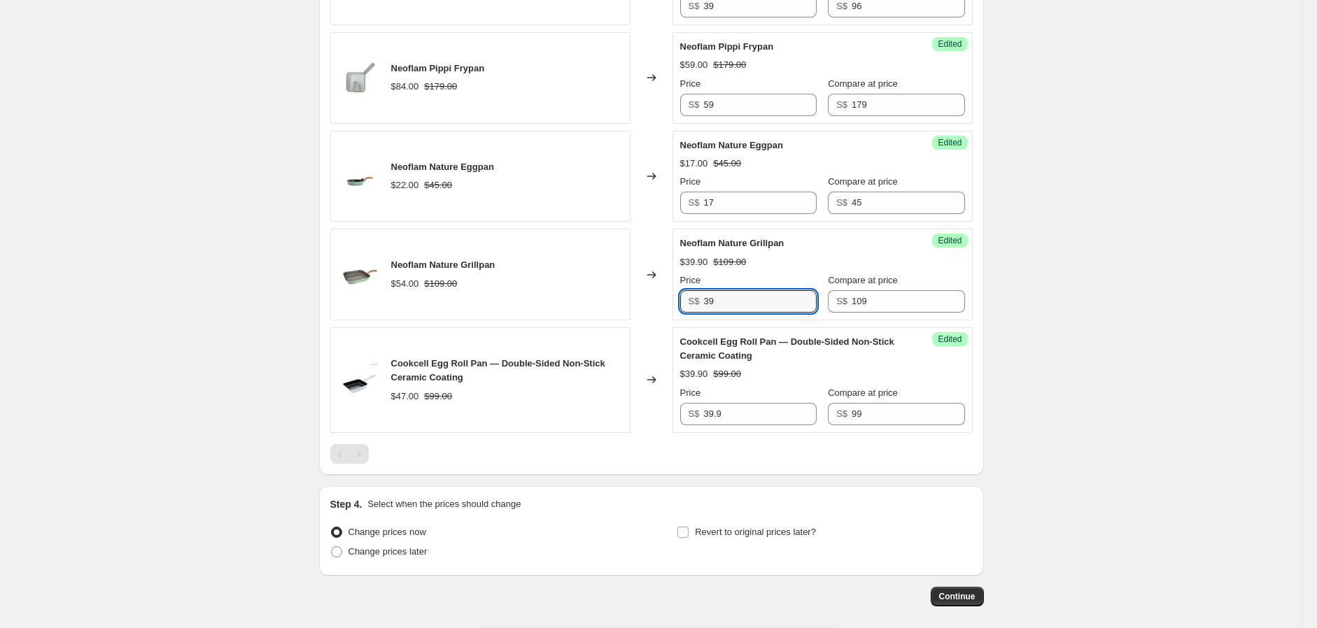
type input "39"
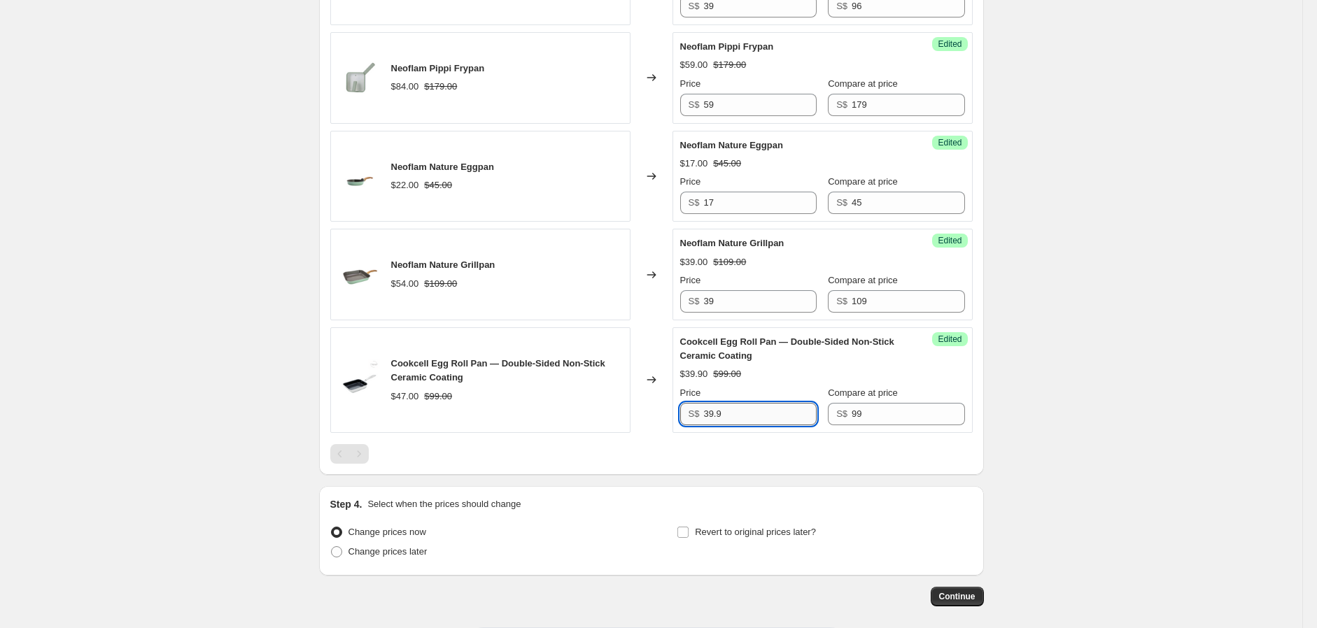
click at [742, 424] on input "39.9" at bounding box center [759, 414] width 113 height 22
type input "39.9"
click at [751, 313] on input "39" at bounding box center [759, 301] width 113 height 22
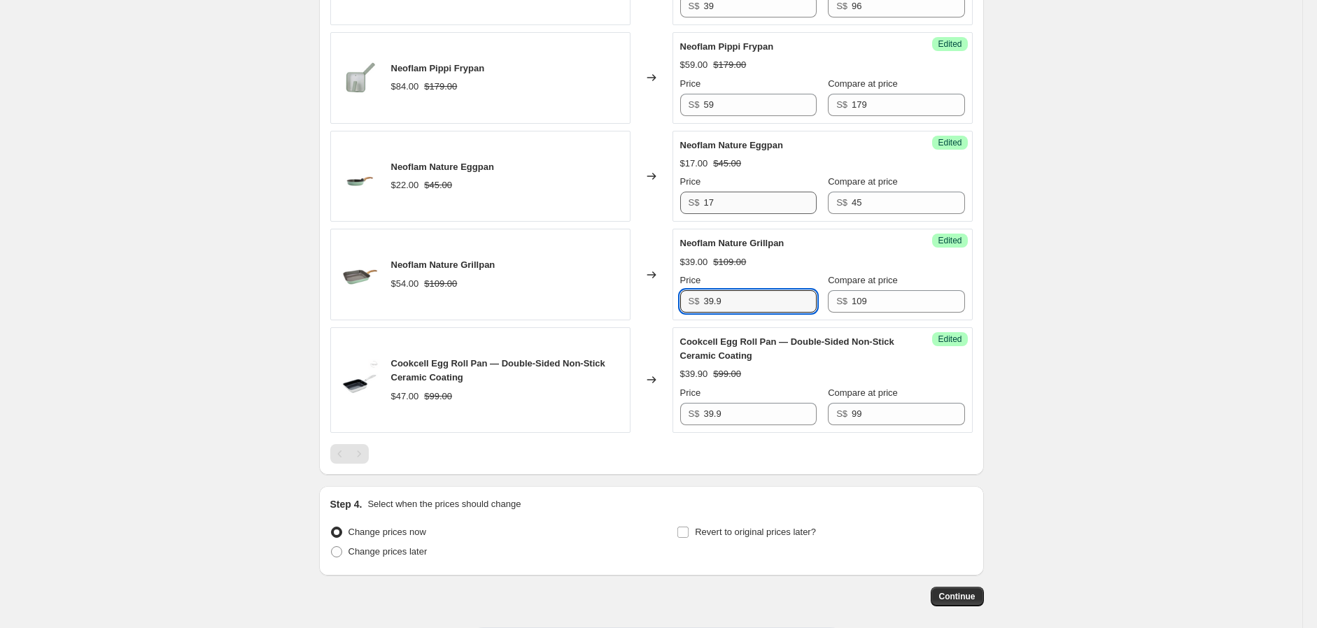
type input "39.9"
click at [740, 213] on input "17" at bounding box center [759, 203] width 113 height 22
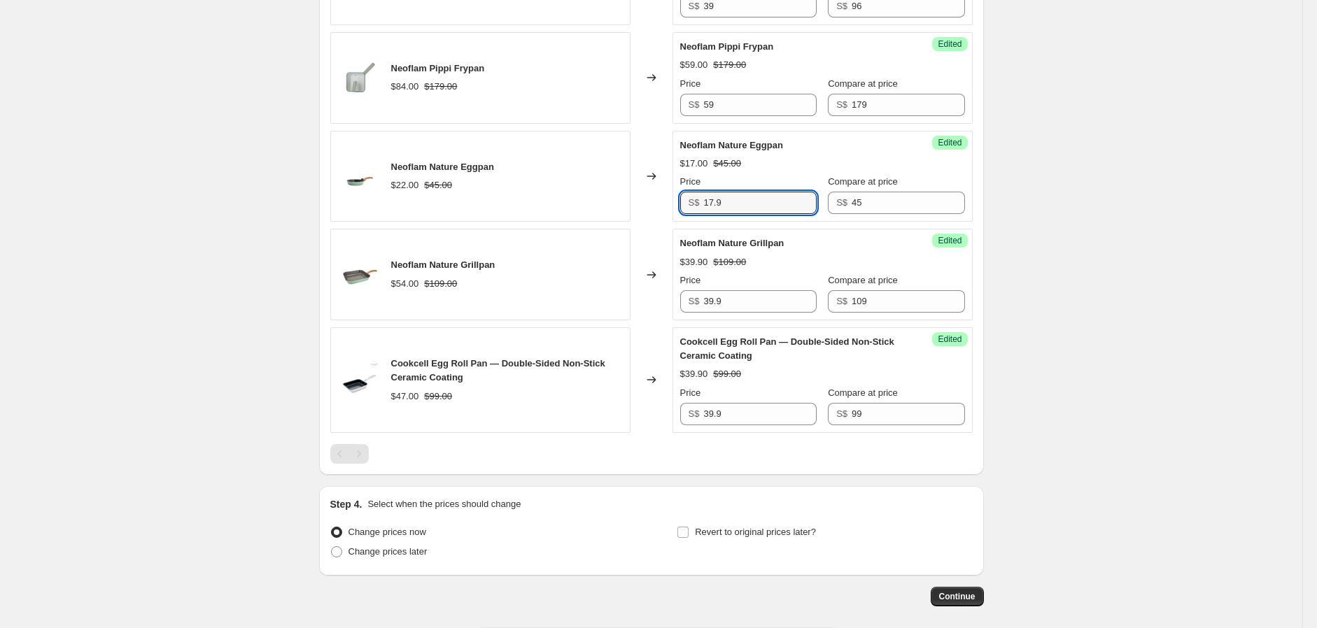
type input "17.9"
click at [747, 91] on div "Price" at bounding box center [748, 84] width 136 height 14
click at [747, 116] on input "59" at bounding box center [759, 105] width 113 height 22
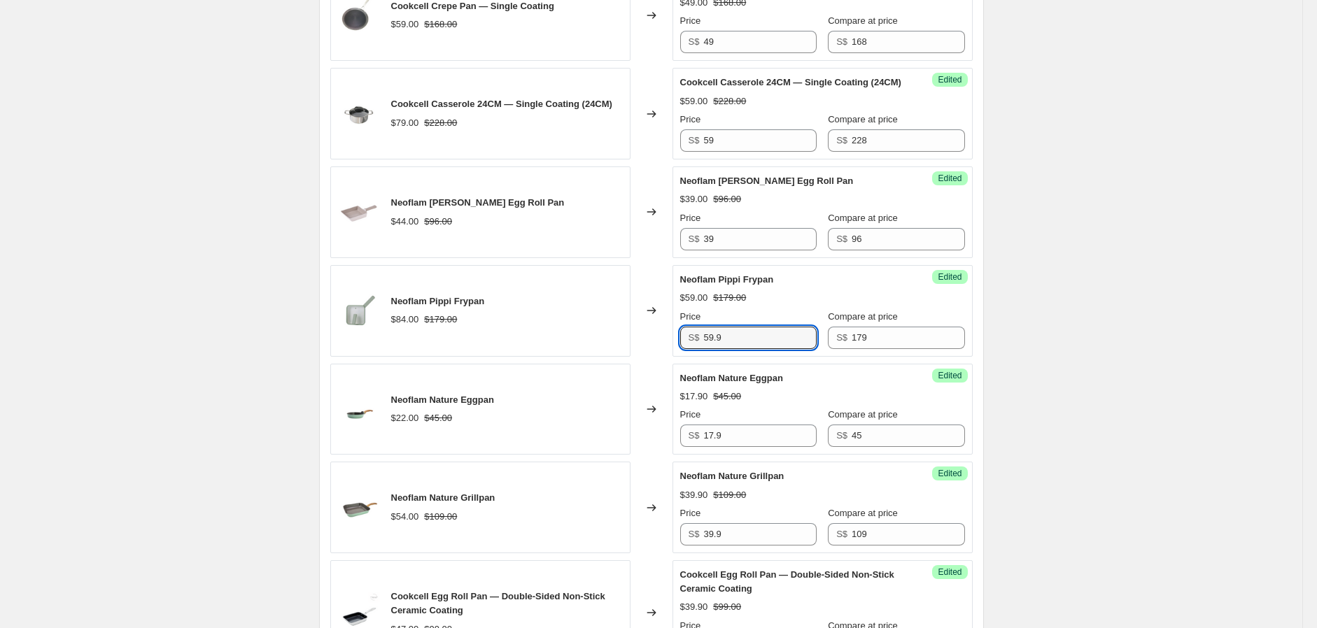
scroll to position [544, 0]
type input "59.9"
click at [754, 243] on input "39" at bounding box center [759, 240] width 113 height 22
type input "39.9"
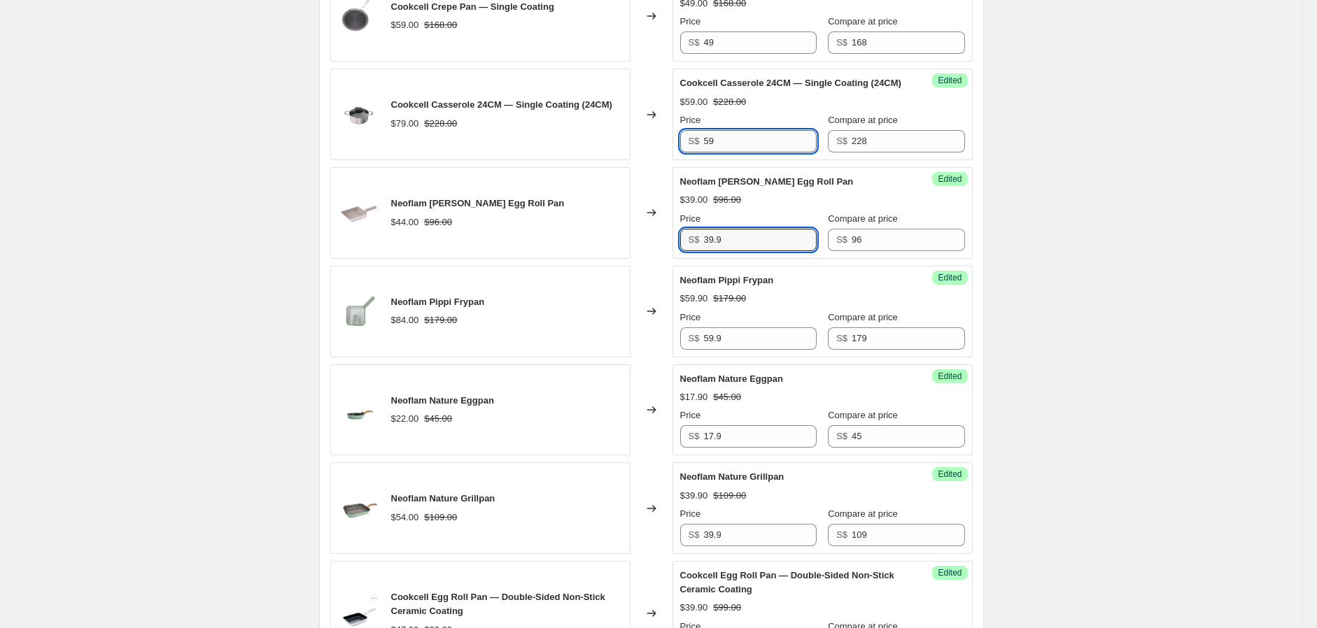
click at [751, 151] on input "59" at bounding box center [759, 141] width 113 height 22
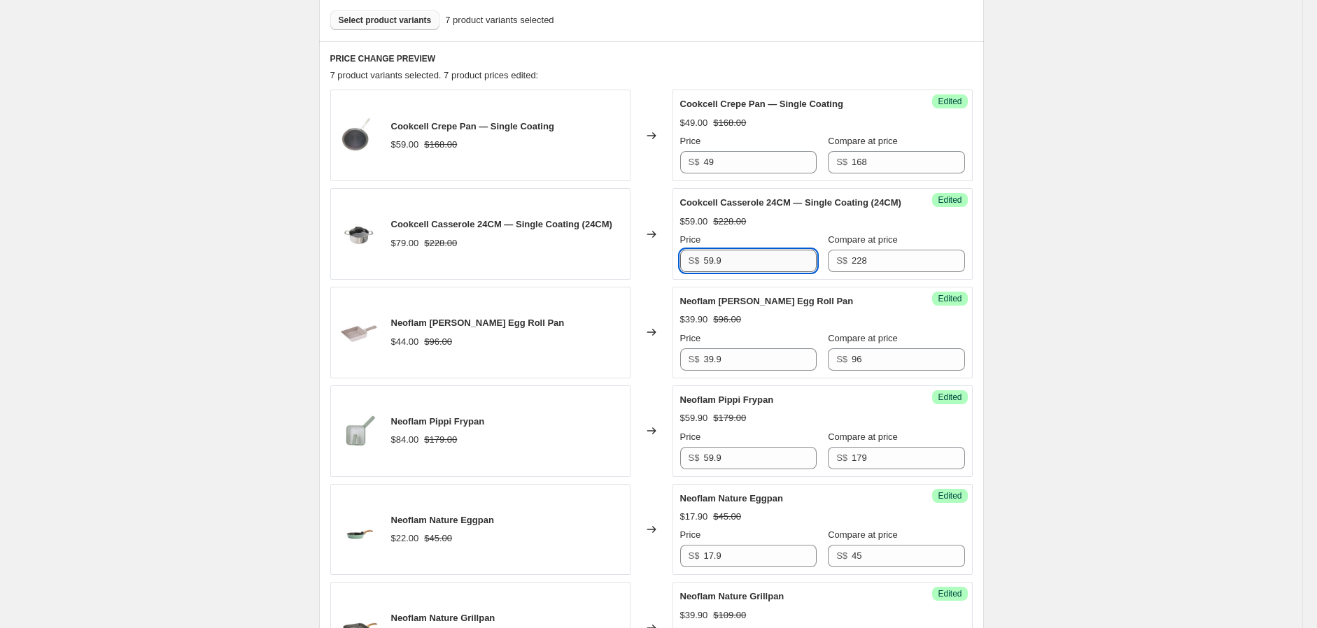
scroll to position [388, 0]
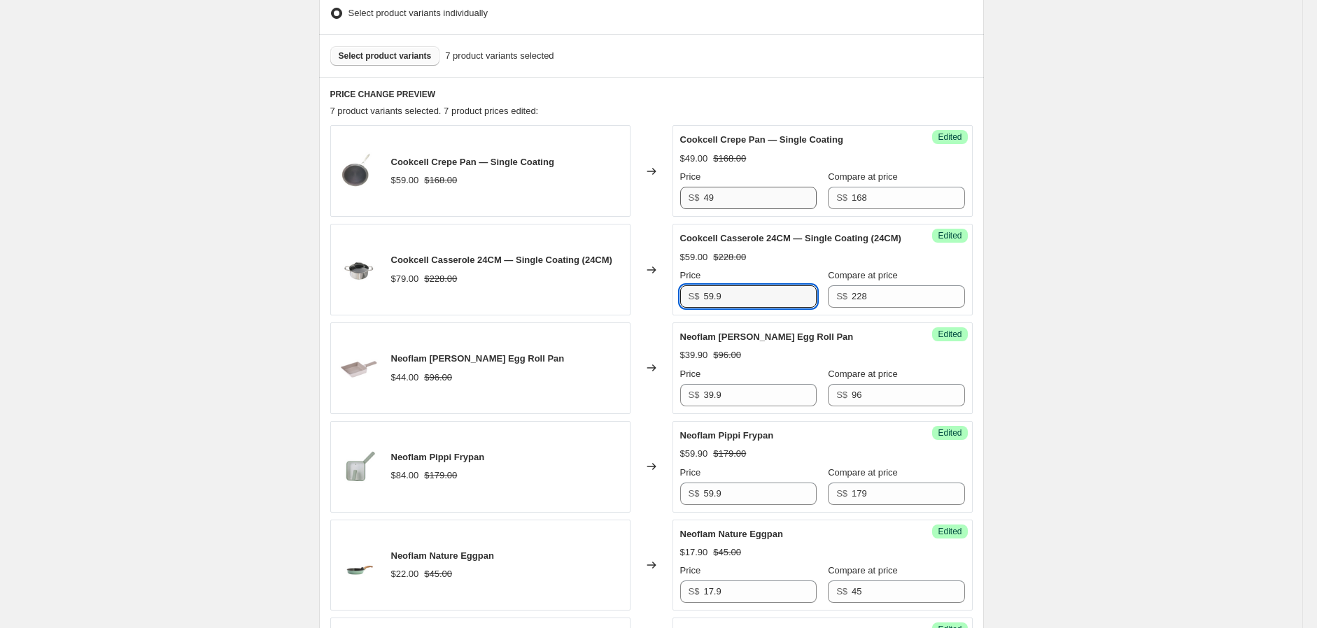
type input "59.9"
click at [742, 187] on input "49" at bounding box center [759, 198] width 113 height 22
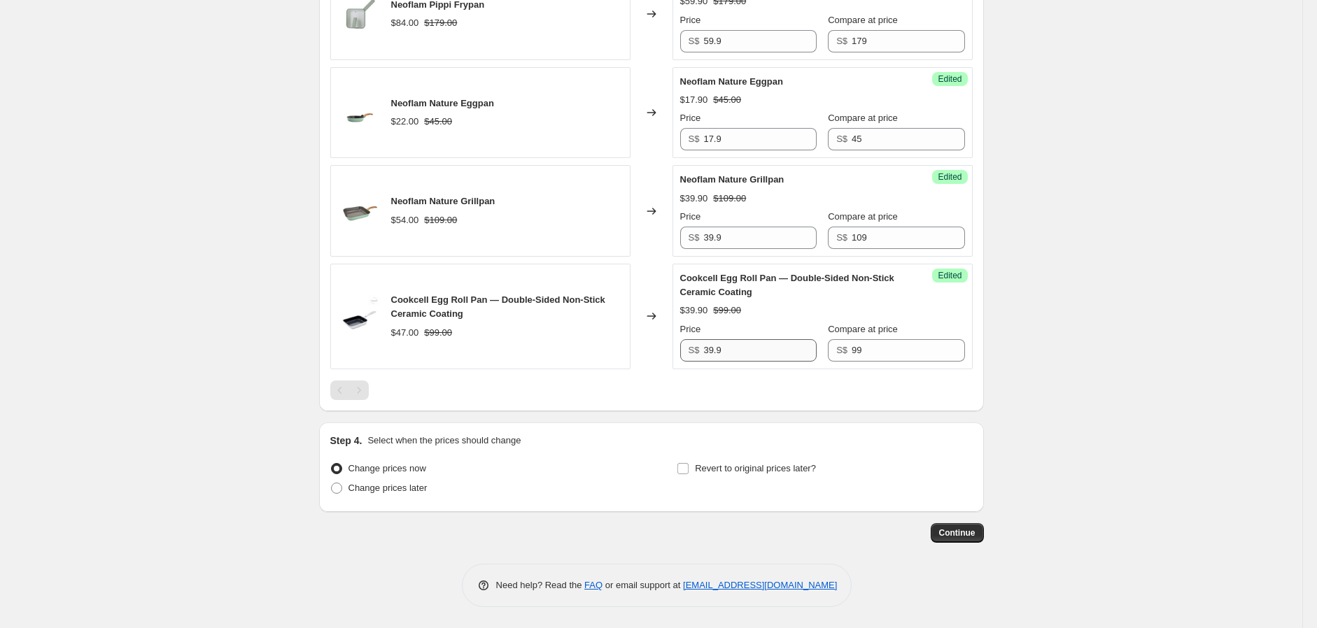
scroll to position [855, 0]
type input "49.9"
click at [730, 473] on span "Revert to original prices later?" at bounding box center [755, 468] width 121 height 10
click at [688, 473] on input "Revert to original prices later?" at bounding box center [682, 468] width 11 height 11
checkbox input "true"
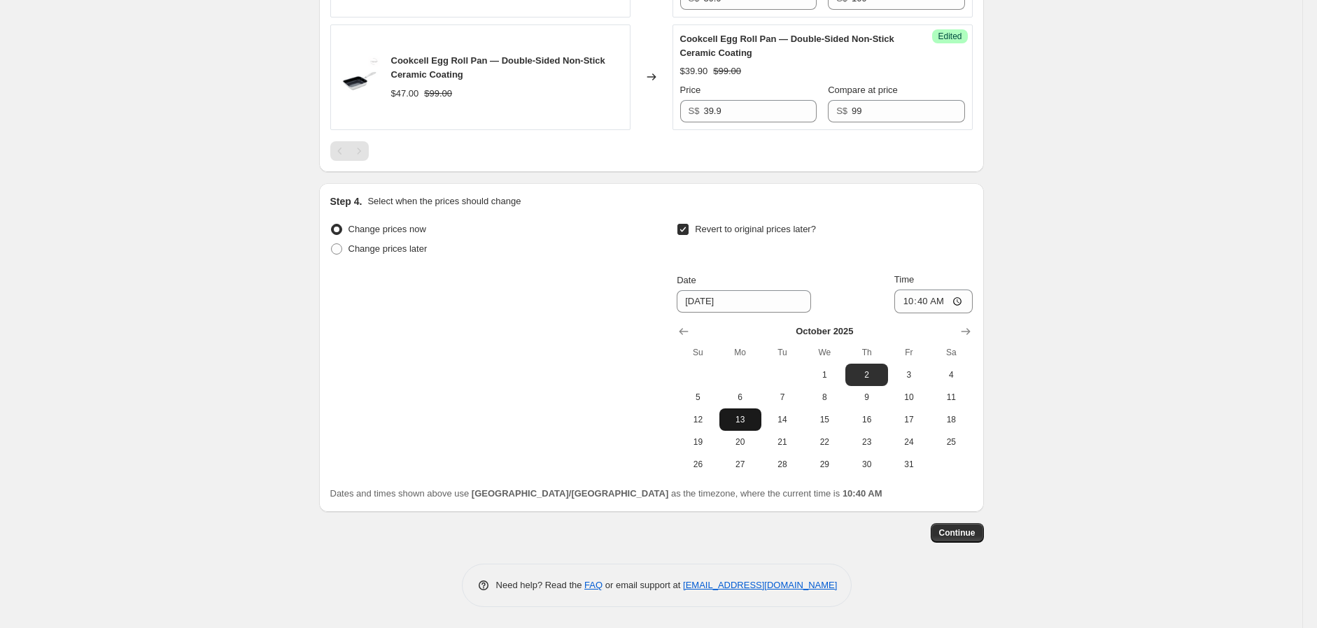
scroll to position [1088, 0]
click at [731, 305] on input "[DATE]" at bounding box center [744, 301] width 134 height 22
click at [749, 403] on span "6" at bounding box center [740, 397] width 31 height 11
click at [705, 403] on span "5" at bounding box center [697, 397] width 31 height 11
type input "[DATE]"
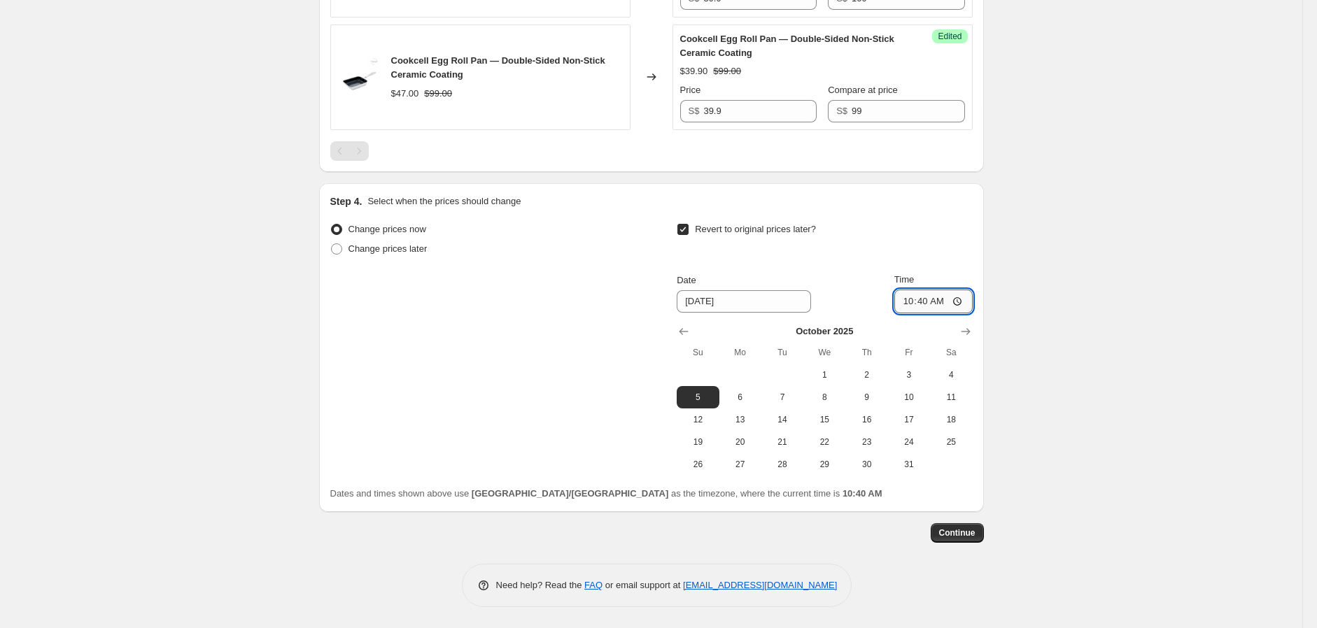
click at [913, 309] on input "10:40" at bounding box center [933, 302] width 78 height 24
type input "23:59"
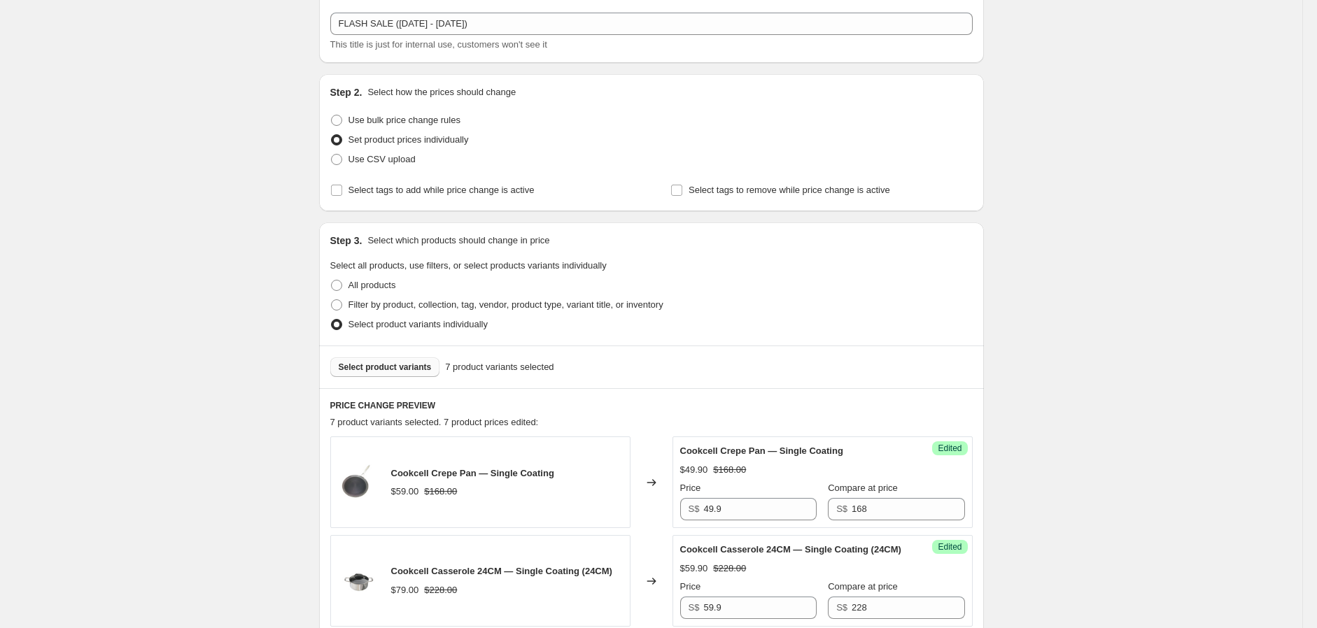
scroll to position [0, 0]
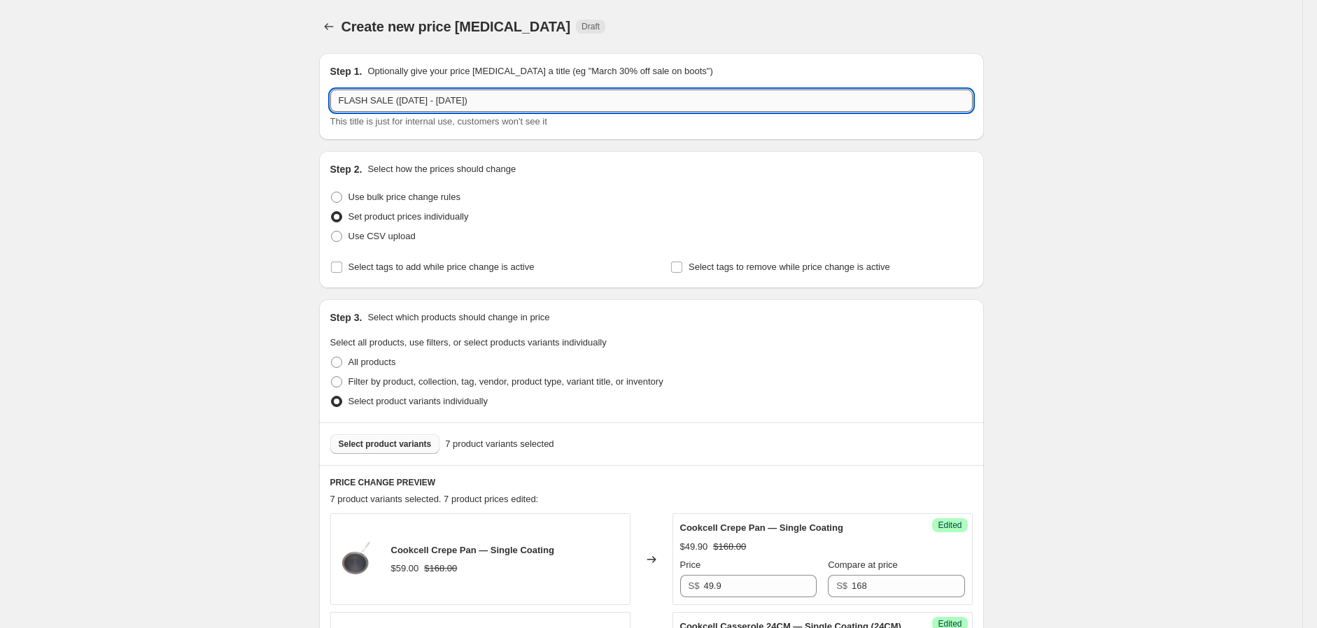
click at [432, 104] on input "FLASH SALE ([DATE] - [DATE])" at bounding box center [651, 101] width 642 height 22
type input "FLASH SALE ([DATE] - [DATE])"
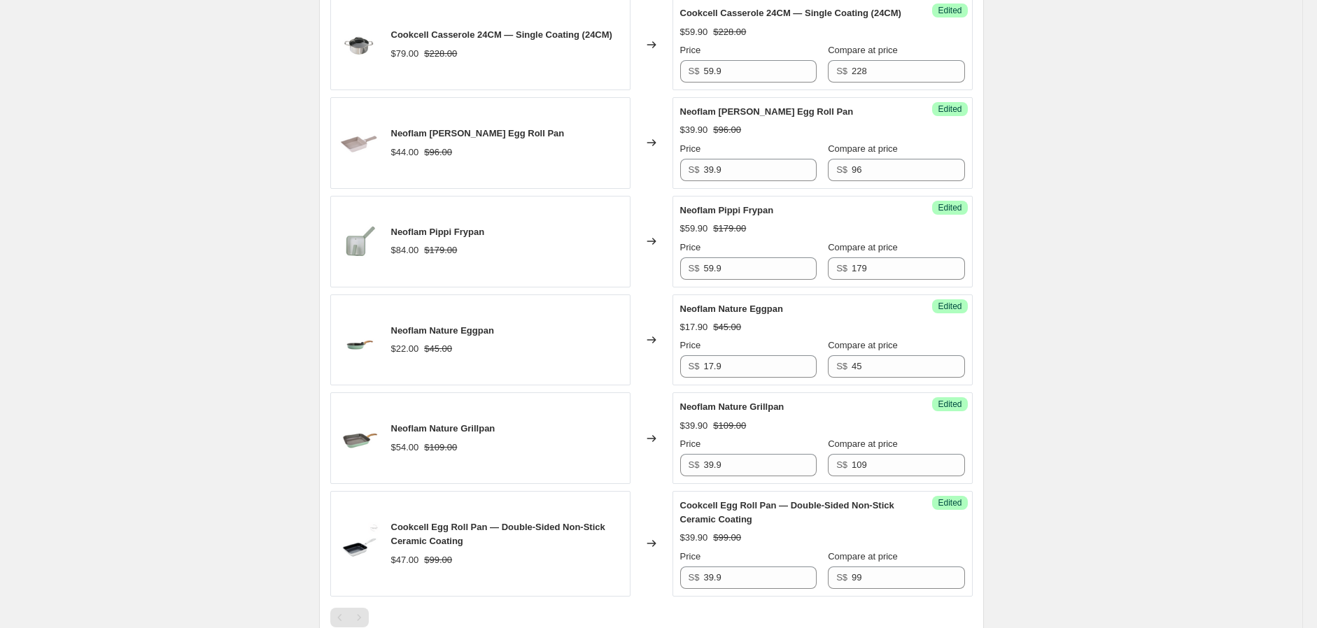
scroll to position [621, 0]
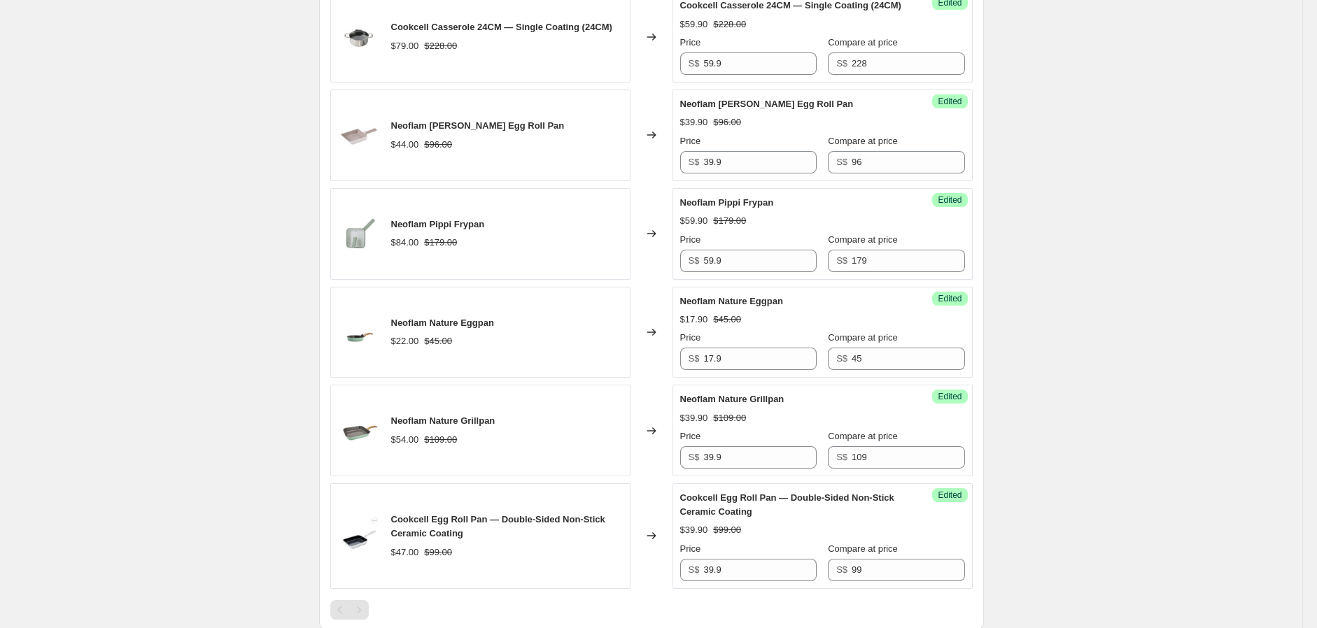
click at [179, 443] on div "Create new price [MEDICAL_DATA]. This page is ready Create new price [MEDICAL_D…" at bounding box center [651, 233] width 1302 height 1709
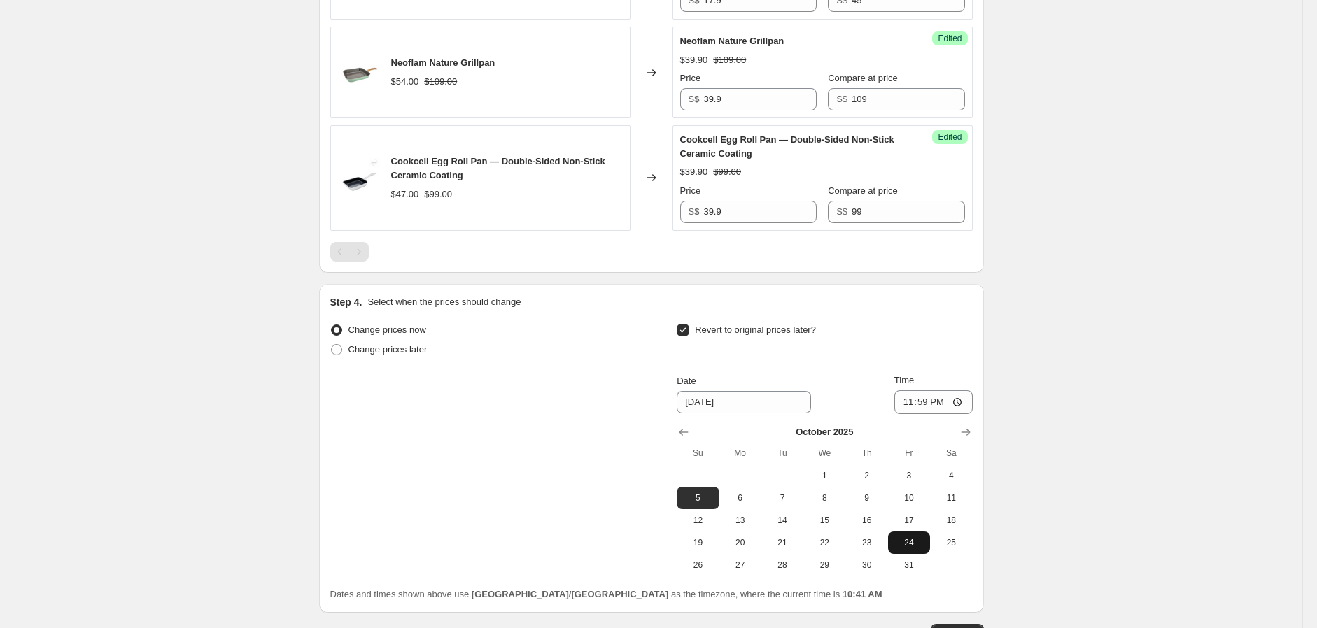
scroll to position [1094, 0]
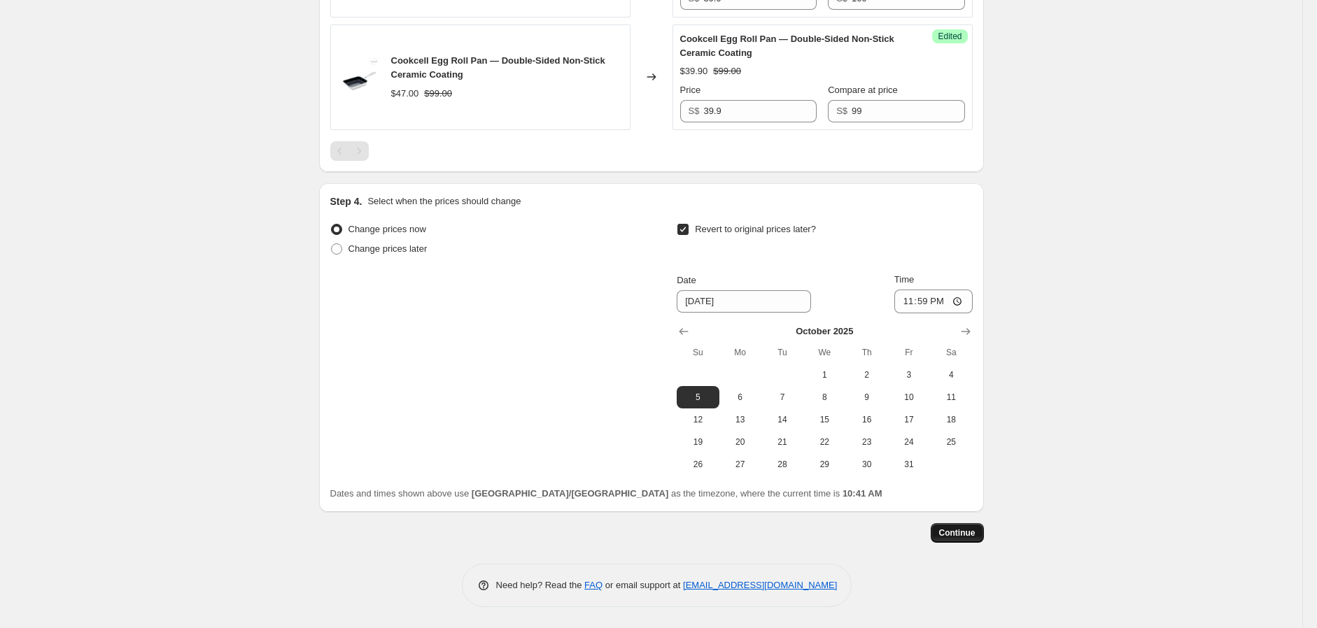
click at [980, 535] on button "Continue" at bounding box center [957, 533] width 53 height 20
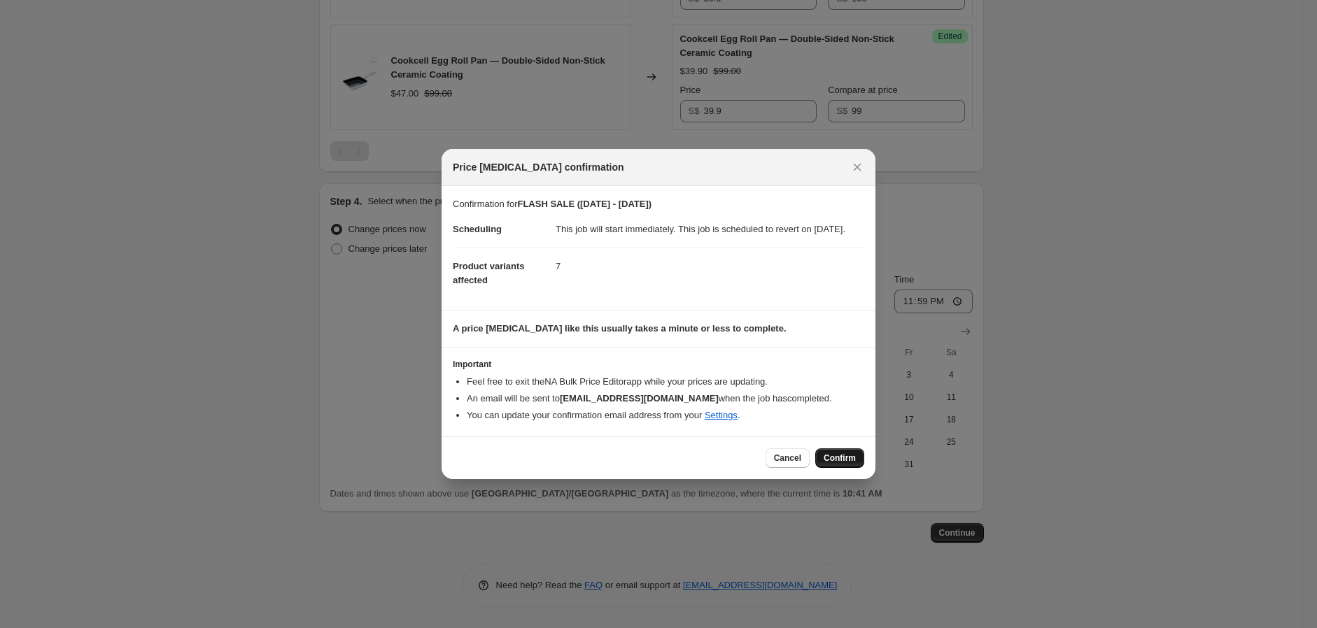
click at [856, 463] on button "Confirm" at bounding box center [839, 458] width 49 height 20
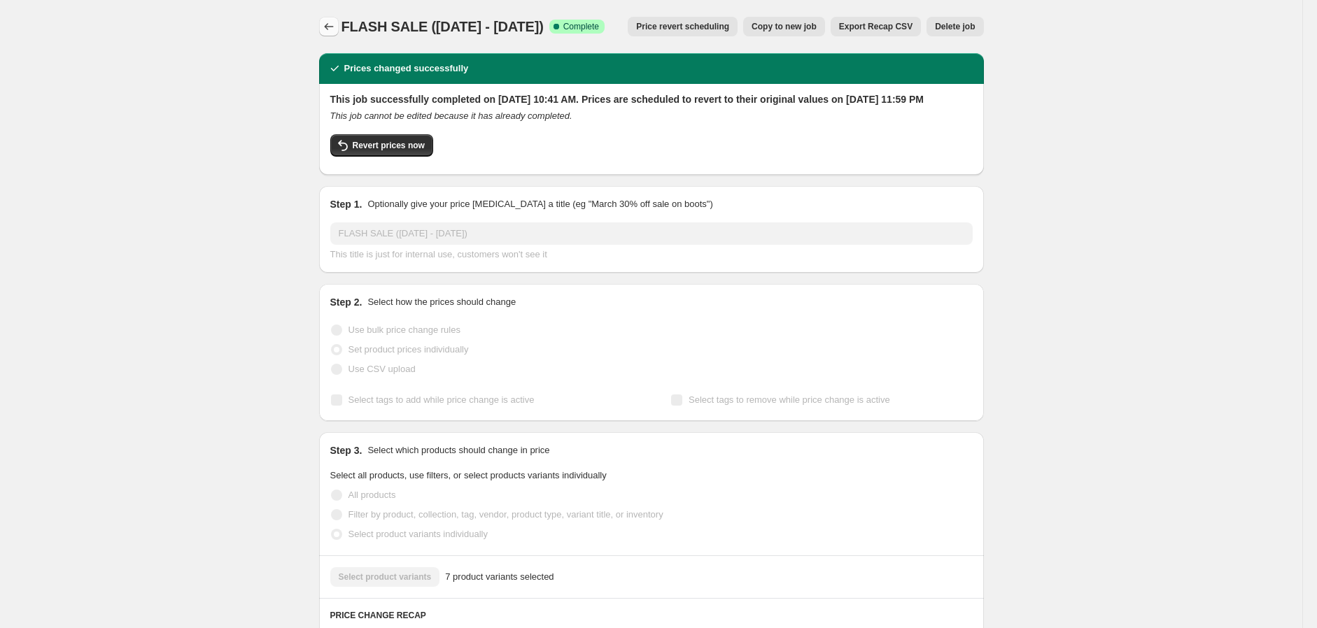
click at [336, 30] on icon "Price change jobs" at bounding box center [329, 27] width 14 height 14
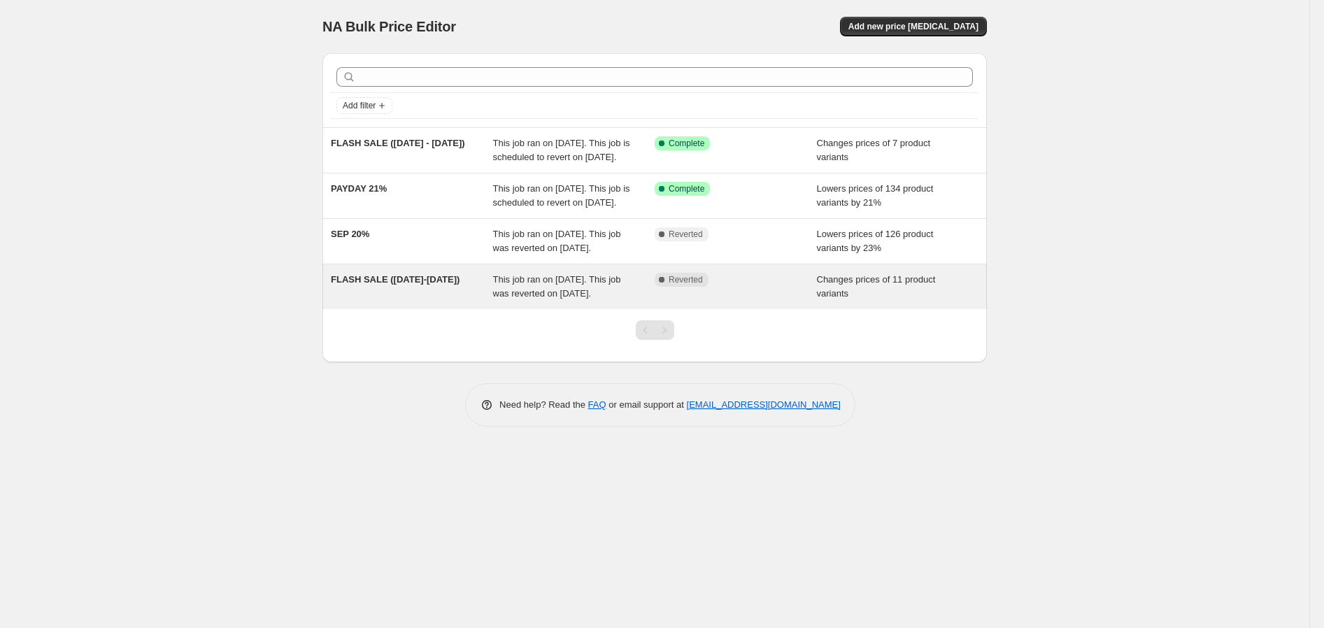
click at [548, 299] on span "This job ran on [DATE]. This job was reverted on [DATE]." at bounding box center [557, 286] width 128 height 24
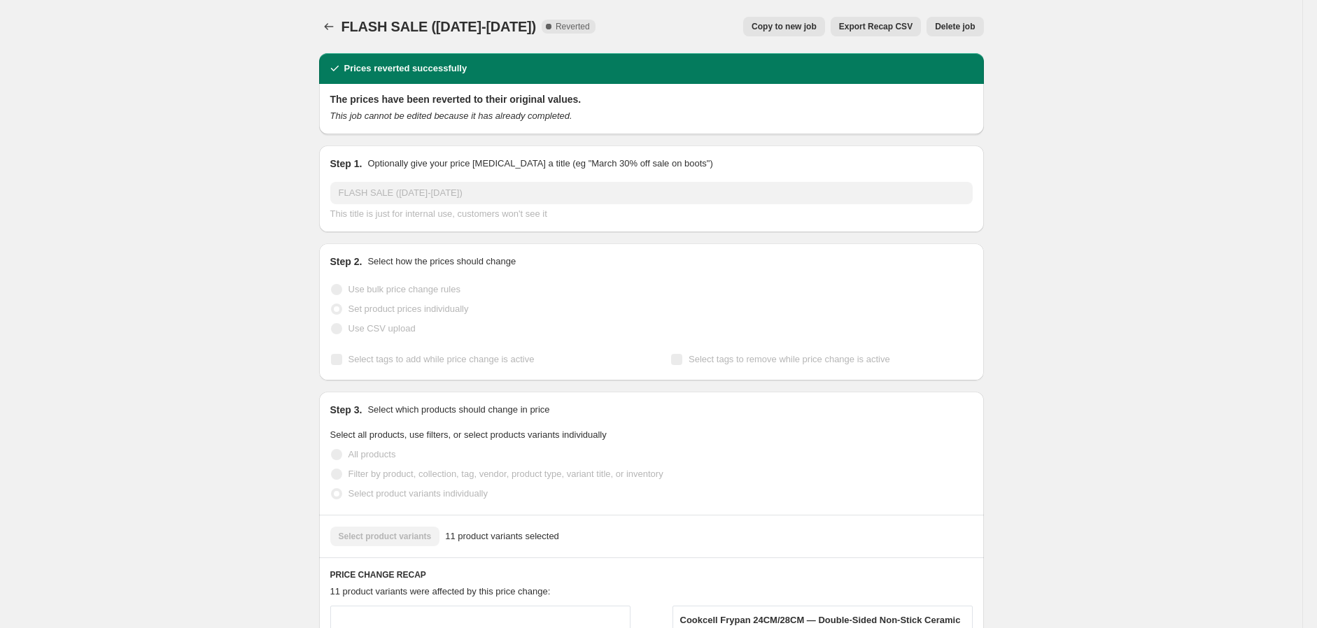
click at [947, 29] on span "Delete job" at bounding box center [955, 26] width 40 height 11
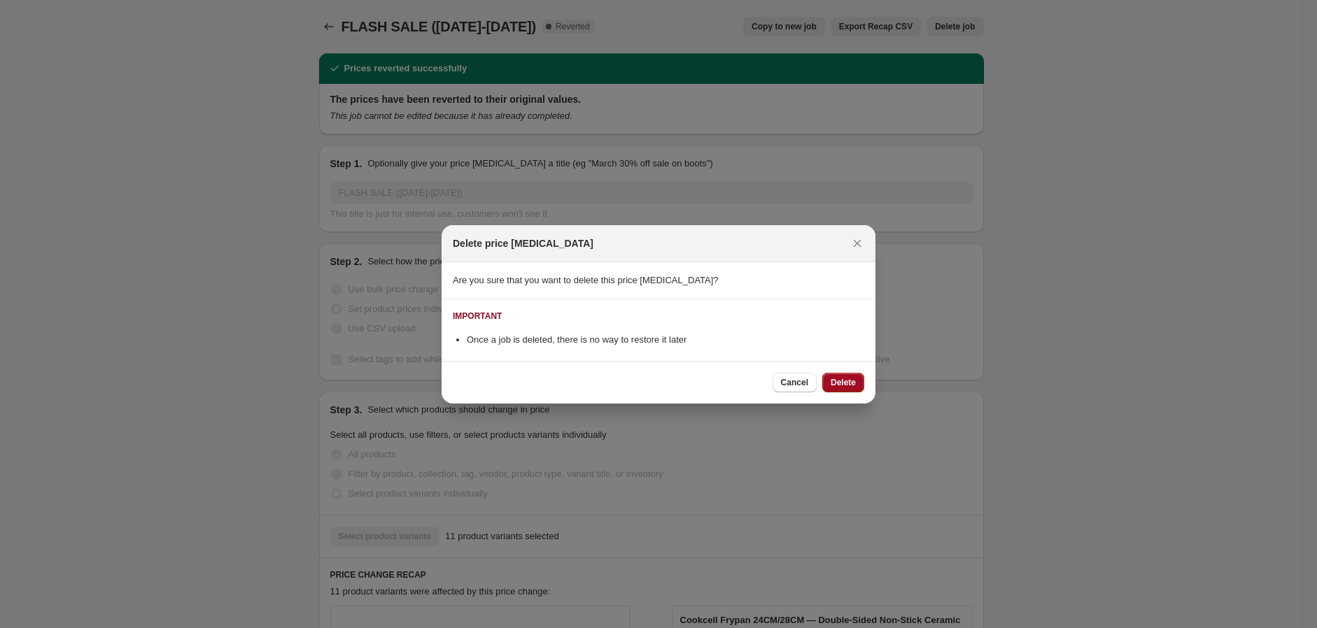
click at [851, 374] on button "Delete" at bounding box center [843, 383] width 42 height 20
